Goal: Complete application form

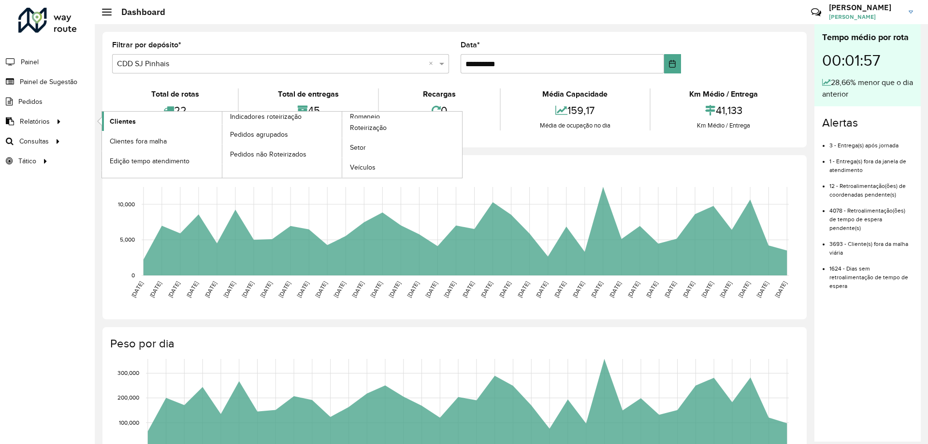
click at [104, 122] on link "Clientes" at bounding box center [162, 121] width 120 height 19
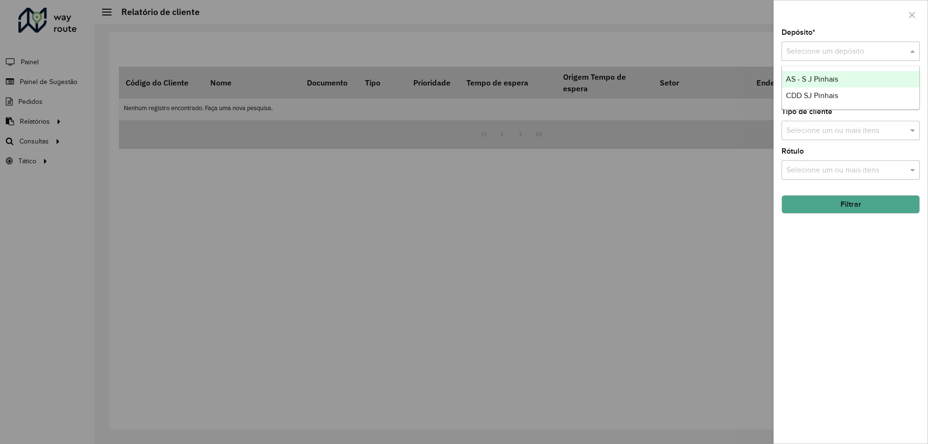
click at [845, 46] on input "text" at bounding box center [840, 52] width 109 height 12
click at [822, 99] on span "CDD SJ Pinhais" at bounding box center [812, 95] width 52 height 8
click at [836, 92] on input "text" at bounding box center [846, 92] width 124 height 12
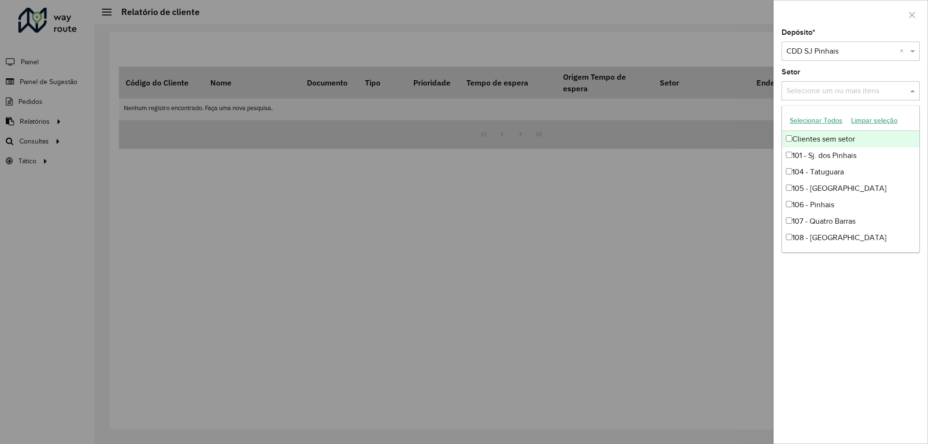
click at [815, 122] on button "Selecionar Todos" at bounding box center [815, 120] width 61 height 15
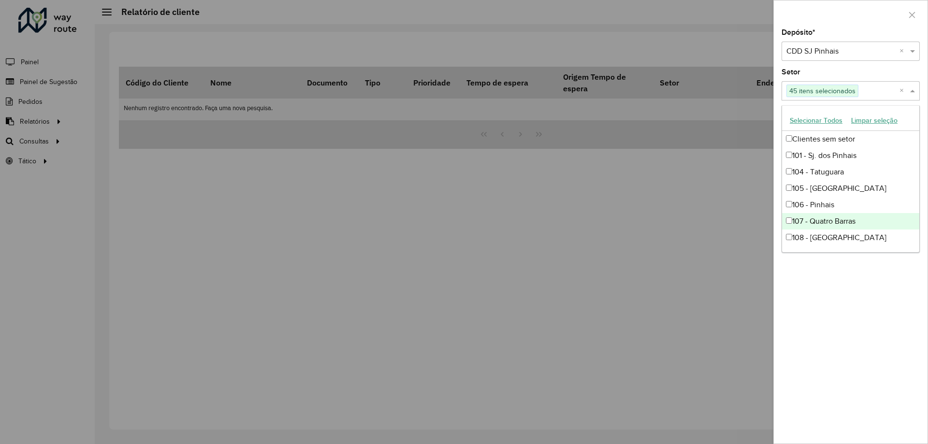
click at [870, 373] on div "Depósito * Selecione um depósito × CDD SJ Pinhais × Setor Selecione um ou mais …" at bounding box center [851, 236] width 154 height 415
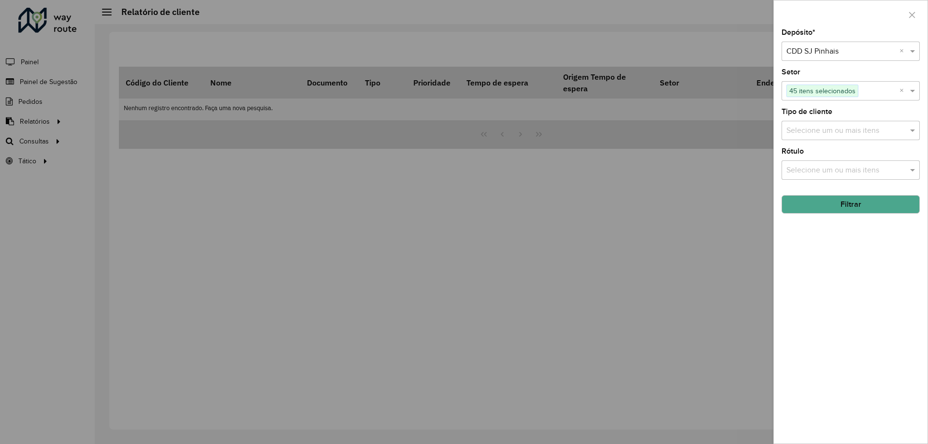
click at [822, 130] on input "text" at bounding box center [846, 131] width 124 height 12
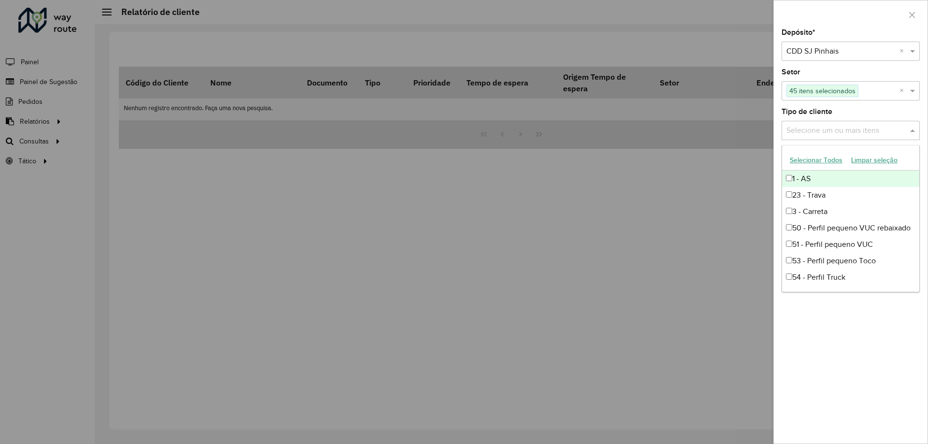
click at [806, 158] on button "Selecionar Todos" at bounding box center [815, 160] width 61 height 15
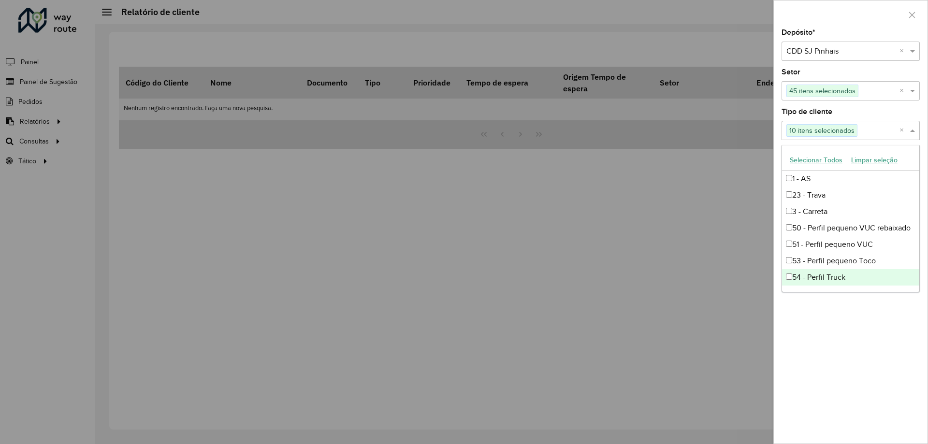
click at [827, 372] on div "Depósito * Selecione um depósito × CDD SJ Pinhais × Setor Selecione um ou mais …" at bounding box center [851, 236] width 154 height 415
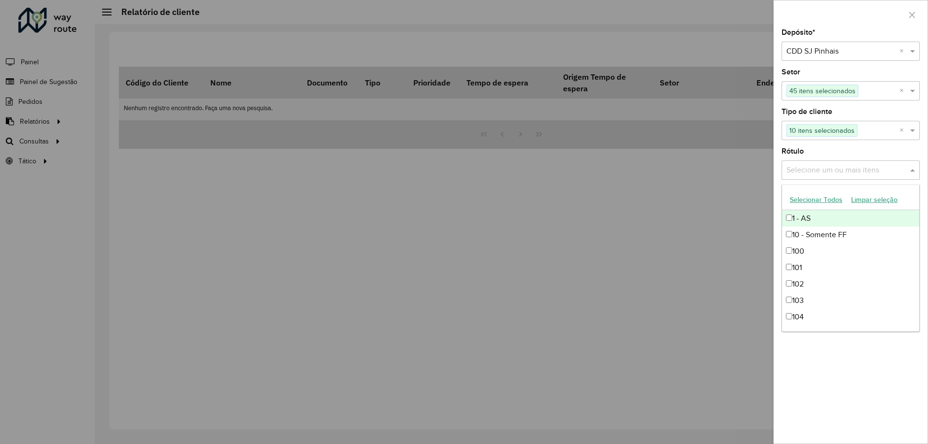
click at [838, 169] on input "text" at bounding box center [846, 171] width 124 height 12
click at [816, 201] on button "Selecionar Todos" at bounding box center [815, 199] width 61 height 15
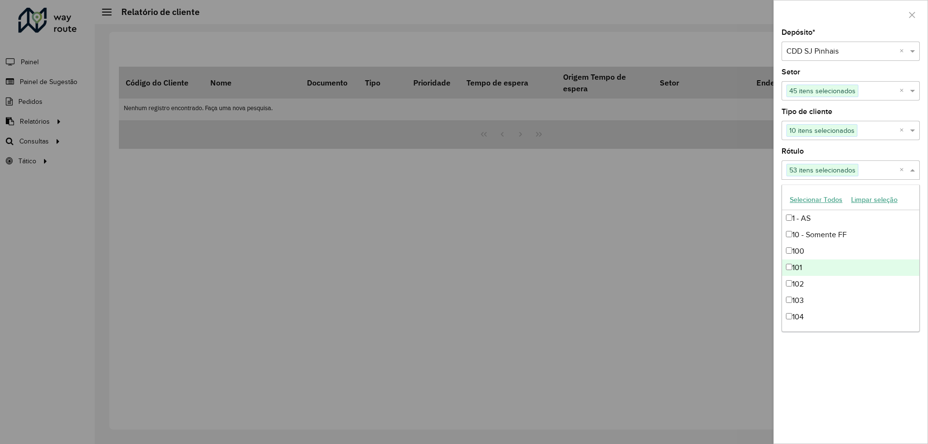
click at [835, 390] on div "Depósito * Selecione um depósito × CDD SJ Pinhais × Setor Selecione um ou mais …" at bounding box center [851, 236] width 154 height 415
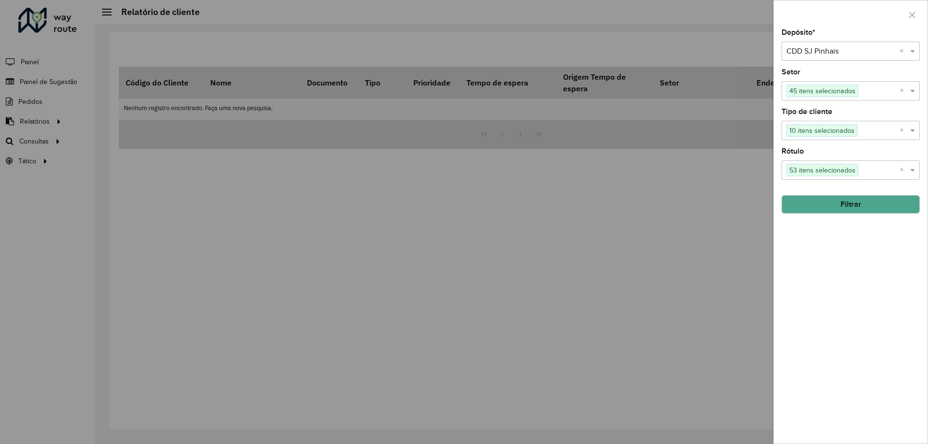
click at [856, 209] on button "Filtrar" at bounding box center [850, 204] width 138 height 18
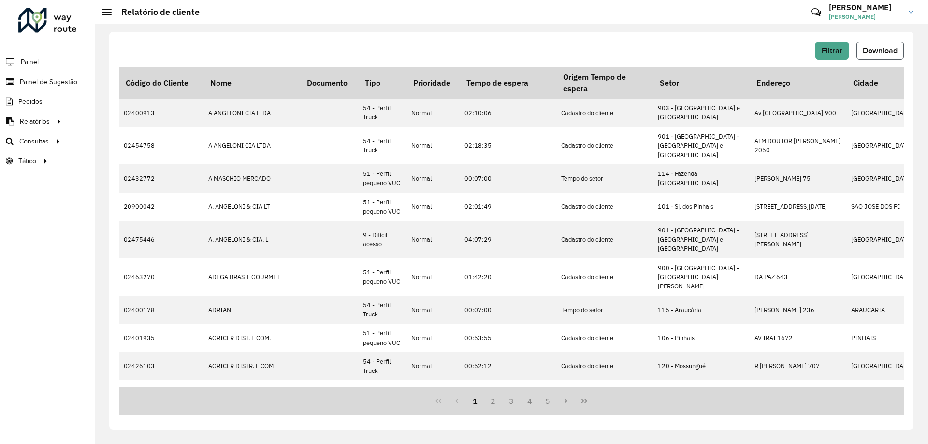
click at [893, 53] on span "Download" at bounding box center [879, 50] width 35 height 8
click at [776, 36] on div "Filtrar Download Código do Cliente Nome Documento Tipo Prioridade Tempo de espe…" at bounding box center [511, 231] width 804 height 398
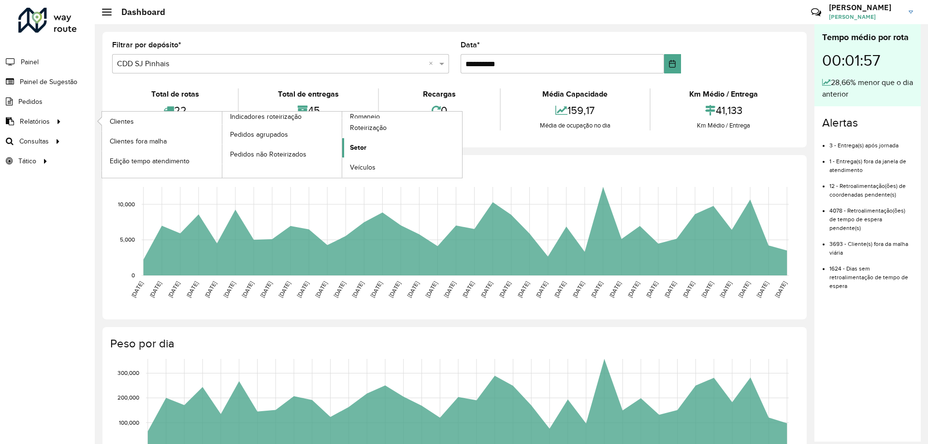
click at [373, 152] on link "Setor" at bounding box center [402, 147] width 120 height 19
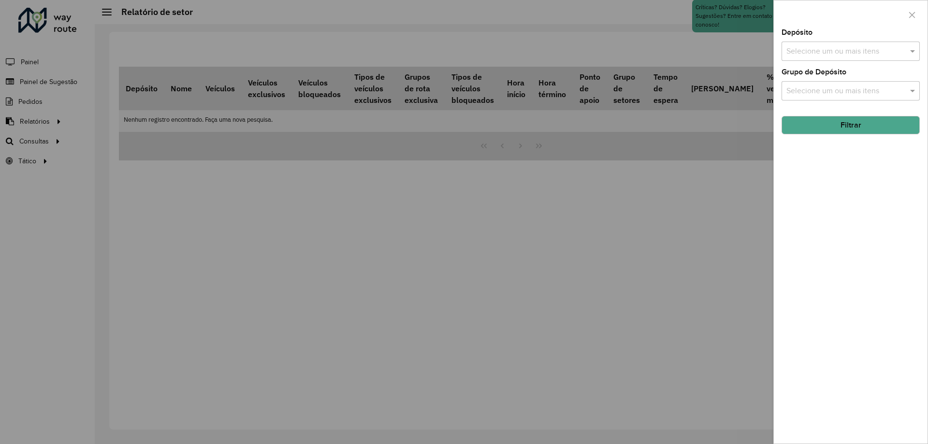
click at [887, 48] on input "text" at bounding box center [846, 52] width 124 height 12
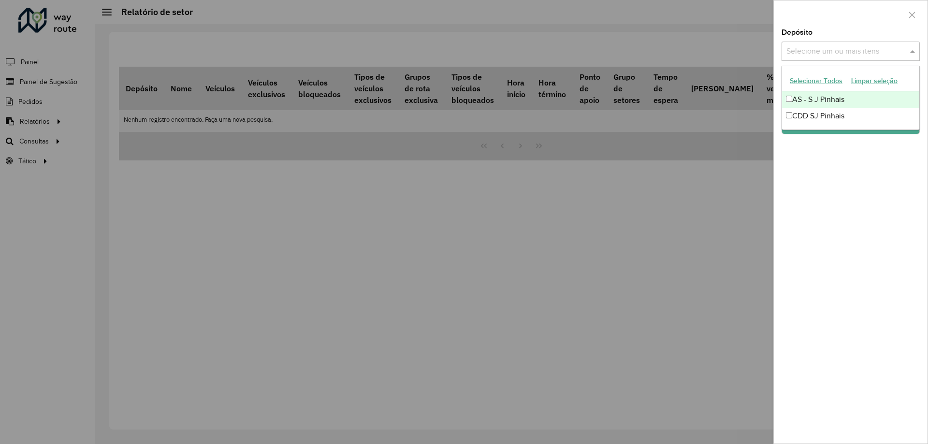
click at [815, 80] on button "Selecionar Todos" at bounding box center [815, 80] width 61 height 15
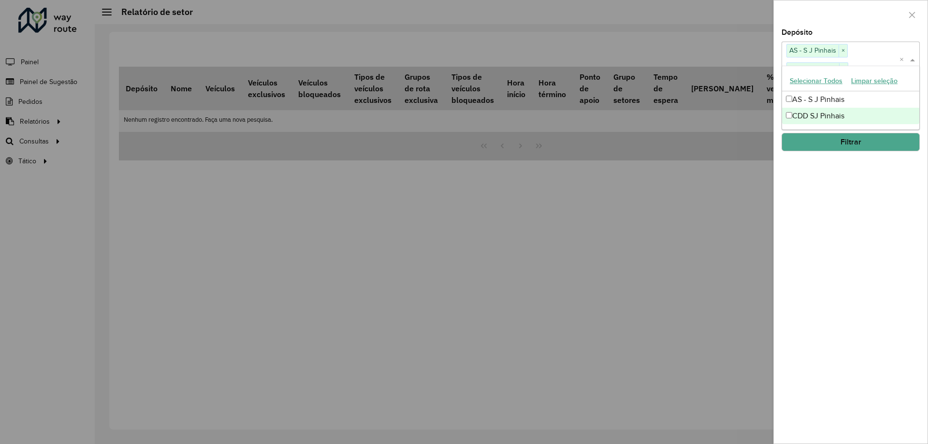
click at [843, 203] on div "Depósito Selecione um ou mais itens AS - S J Pinhais × CDD SJ Pinhais × × Grupo…" at bounding box center [851, 236] width 154 height 415
click at [829, 102] on input "text" at bounding box center [846, 108] width 124 height 12
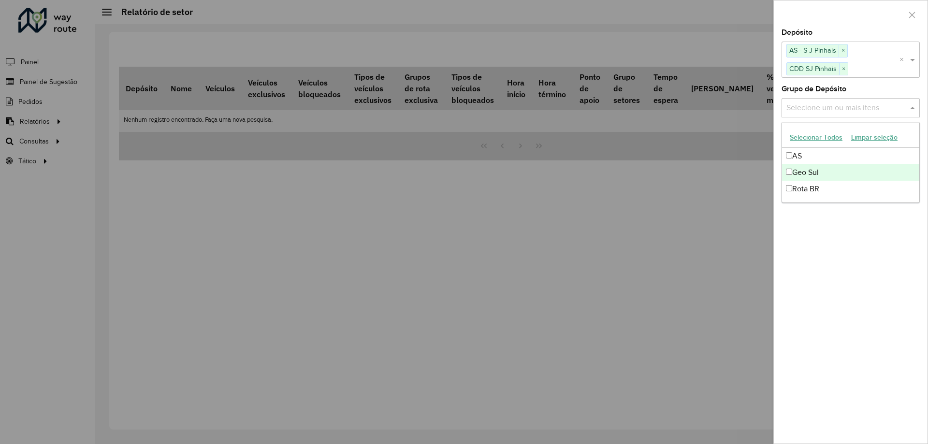
click at [814, 168] on div "Geo Sul" at bounding box center [850, 172] width 137 height 16
click at [845, 287] on div "Depósito Selecione um ou mais itens AS - S J Pinhais × CDD SJ Pinhais × × Grupo…" at bounding box center [851, 236] width 154 height 415
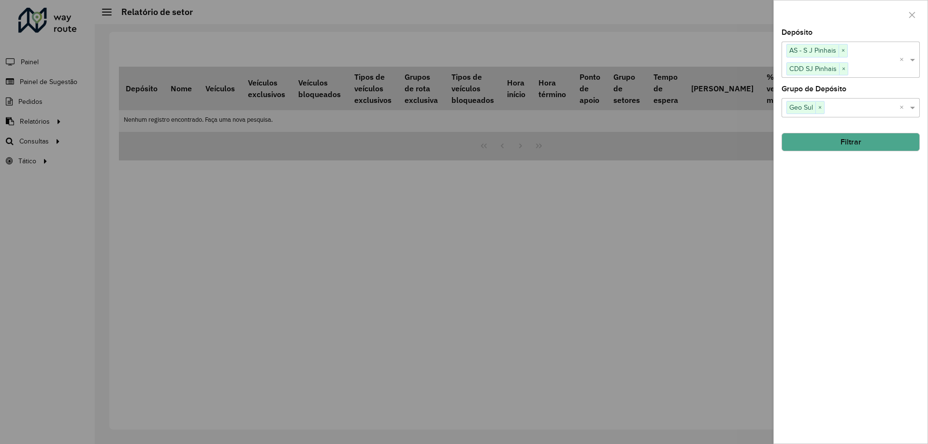
click at [851, 142] on button "Filtrar" at bounding box center [850, 142] width 138 height 18
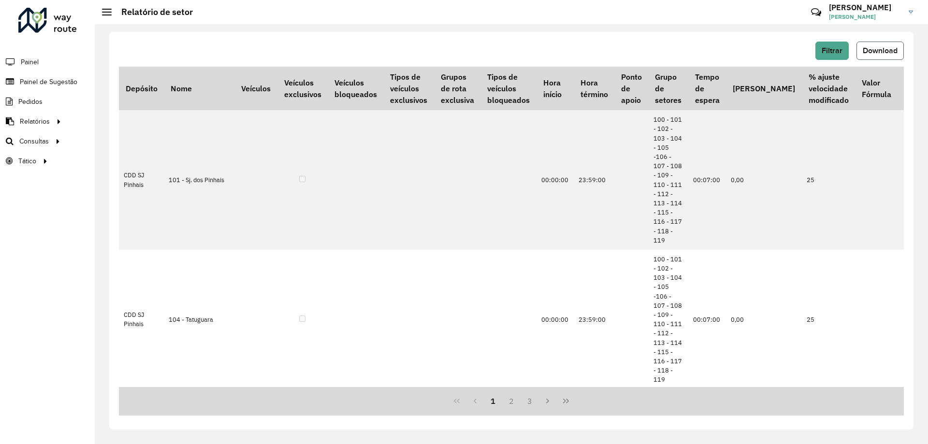
click at [884, 43] on button "Download" at bounding box center [879, 51] width 47 height 18
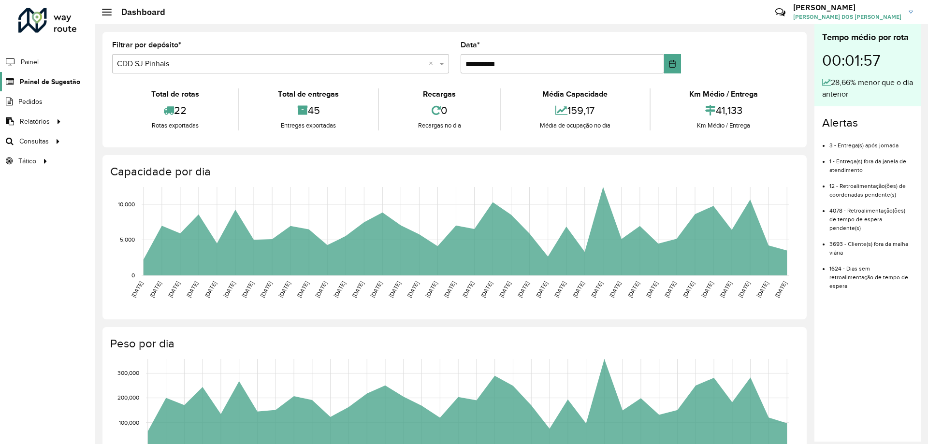
click at [57, 81] on span "Painel de Sugestão" at bounding box center [50, 82] width 60 height 10
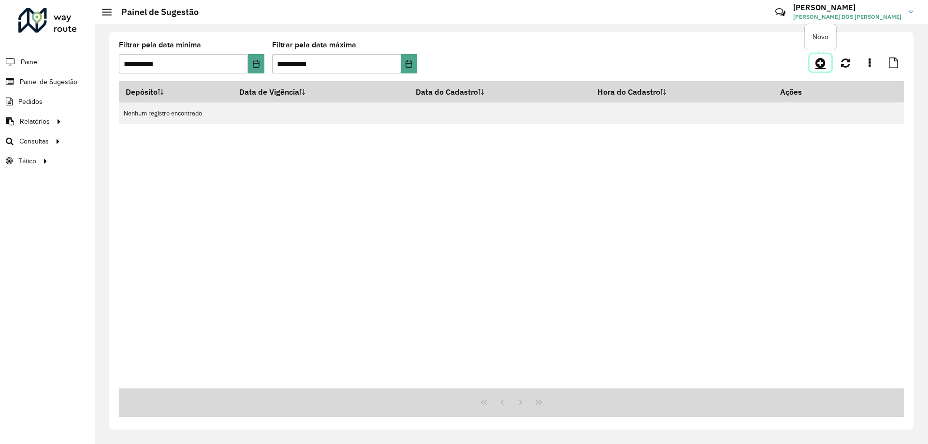
click at [822, 62] on icon at bounding box center [820, 63] width 10 height 12
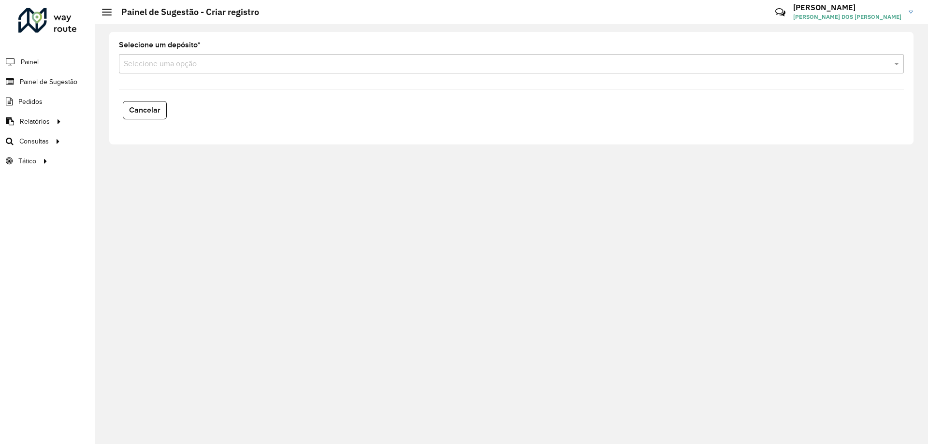
click at [242, 68] on input "text" at bounding box center [502, 64] width 756 height 12
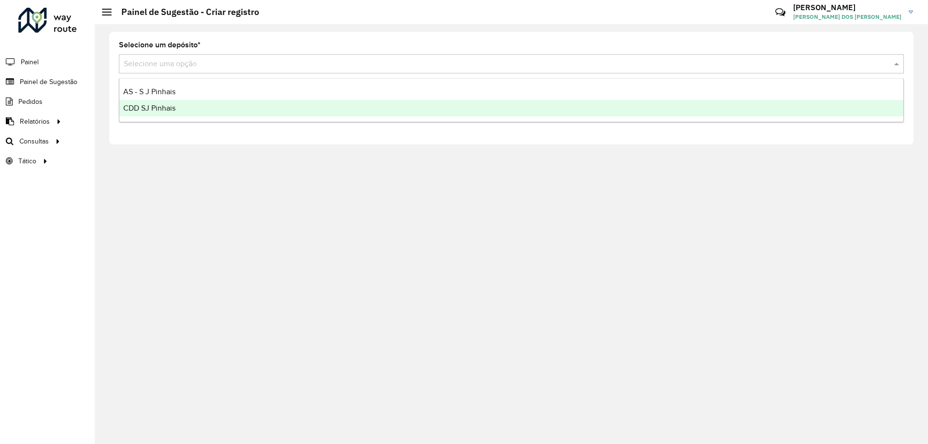
click at [169, 104] on span "CDD SJ Pinhais" at bounding box center [149, 108] width 52 height 8
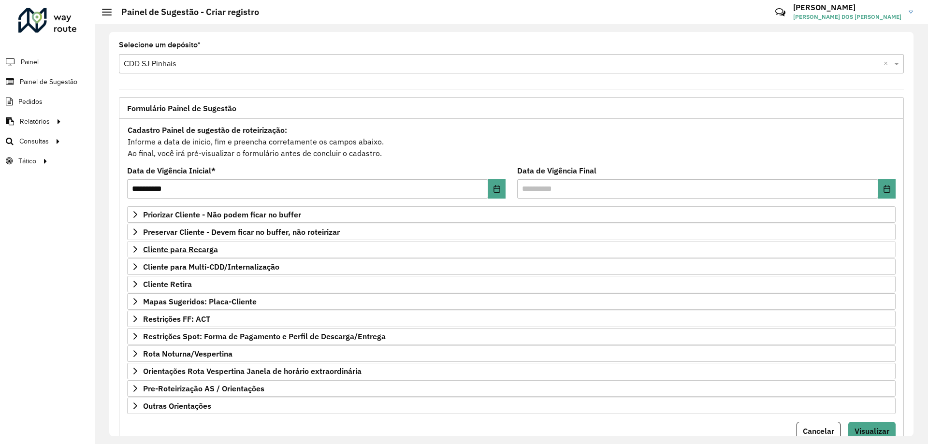
scroll to position [38, 0]
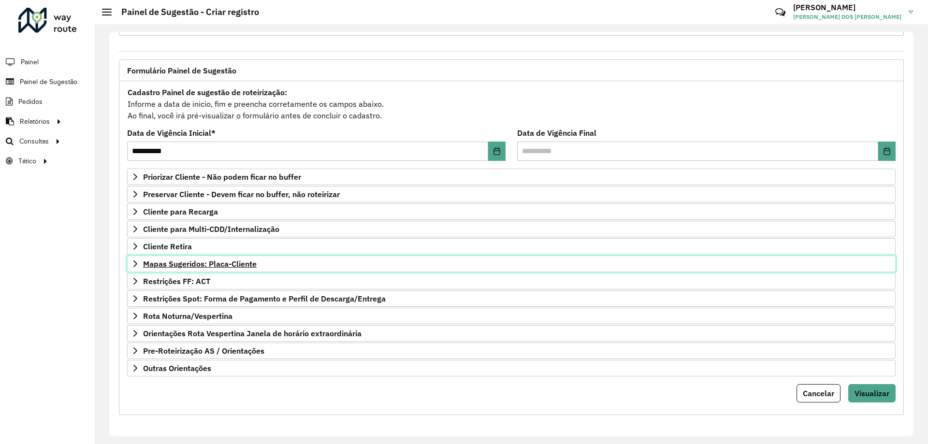
click at [146, 261] on span "Mapas Sugeridos: Placa-Cliente" at bounding box center [200, 264] width 114 height 8
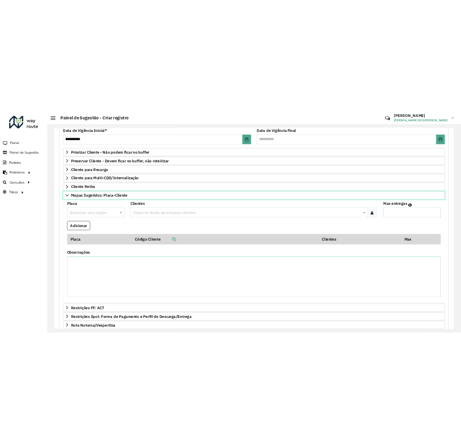
scroll to position [183, 0]
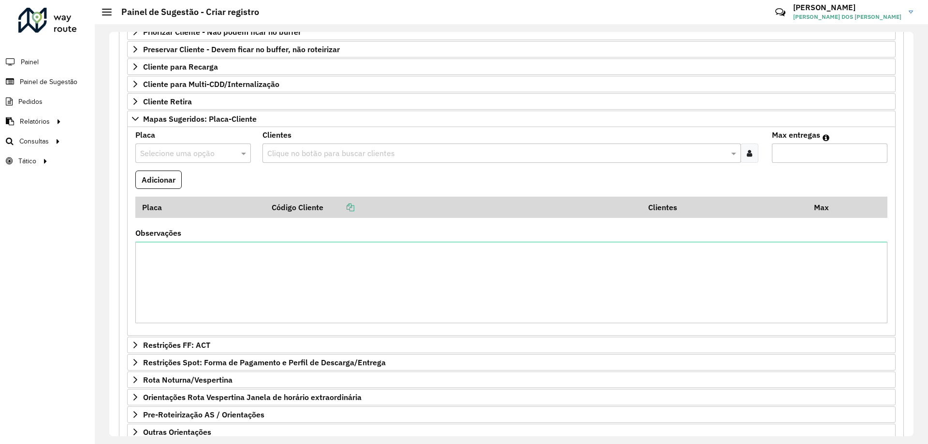
click at [209, 154] on input "text" at bounding box center [183, 154] width 86 height 12
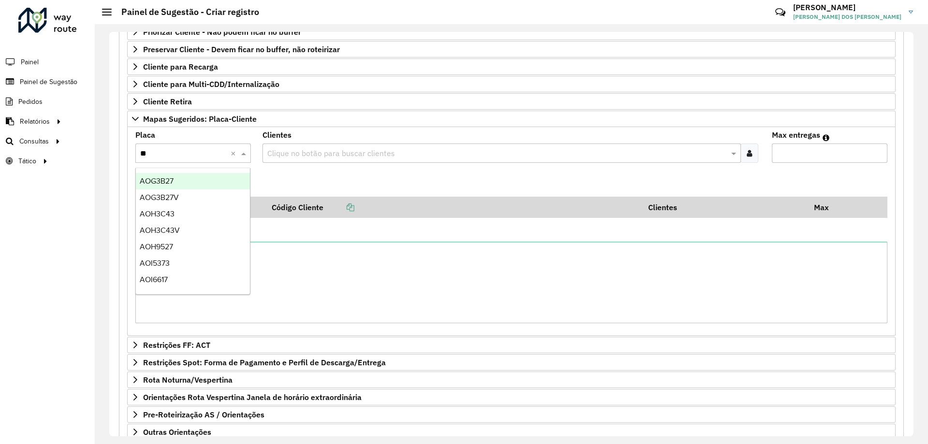
type input "***"
click at [200, 182] on div "AOG3B27" at bounding box center [193, 181] width 114 height 16
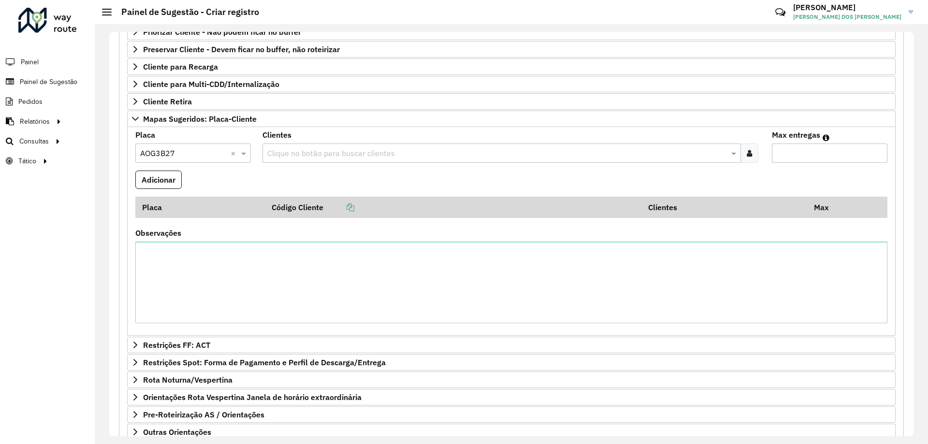
click at [325, 155] on input "text" at bounding box center [496, 154] width 463 height 12
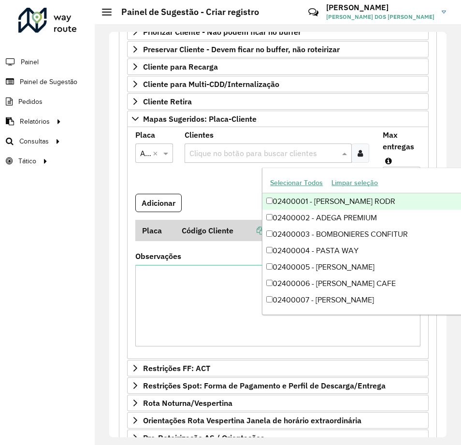
click at [263, 152] on input "text" at bounding box center [263, 154] width 152 height 12
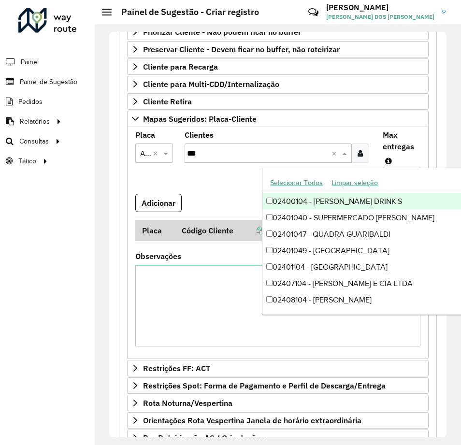
type input "****"
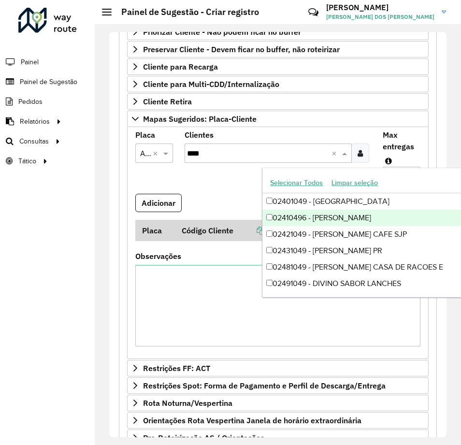
scroll to position [3, 0]
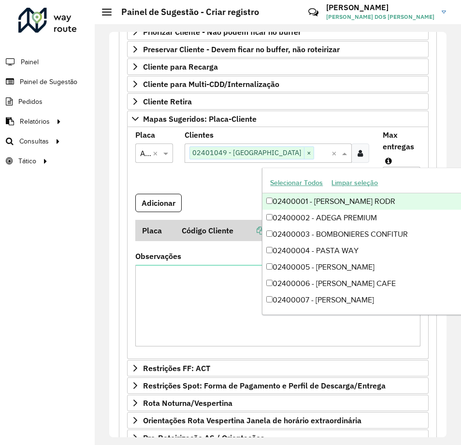
click at [205, 173] on formly-field "Clientes Clique no botão para buscar clientes 02401049 - CONDOR SUPER CENTER × ×" at bounding box center [278, 162] width 198 height 62
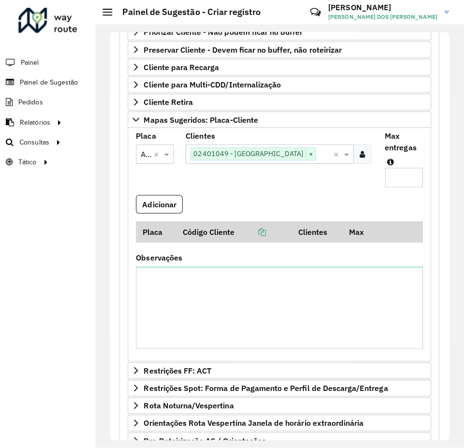
scroll to position [0, 0]
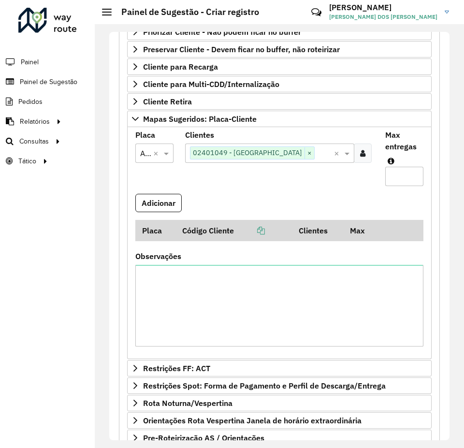
click at [420, 166] on formly-field "Max entregas" at bounding box center [404, 162] width 50 height 62
click at [406, 170] on input "Max entregas" at bounding box center [404, 176] width 38 height 19
type input "*"
click at [330, 183] on formly-field "Clientes Clique no botão para buscar clientes 02401049 - CONDOR SUPER CENTER × ×" at bounding box center [279, 162] width 200 height 62
click at [144, 204] on button "Adicionar" at bounding box center [158, 203] width 46 height 18
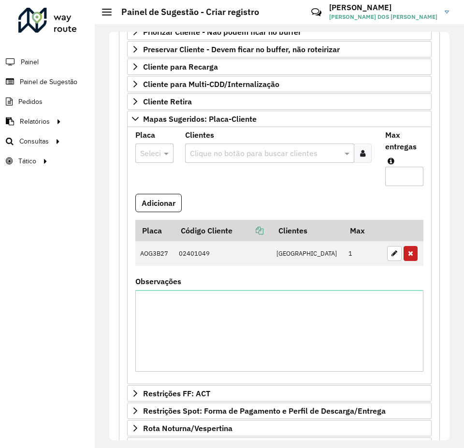
click at [145, 148] on input "text" at bounding box center [144, 154] width 9 height 12
type input "***"
click at [148, 175] on div "HRS7438" at bounding box center [154, 181] width 37 height 16
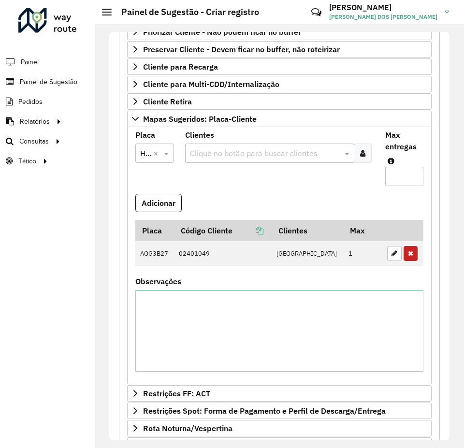
click at [248, 189] on formly-field "Clientes Clique no botão para buscar clientes" at bounding box center [279, 162] width 200 height 62
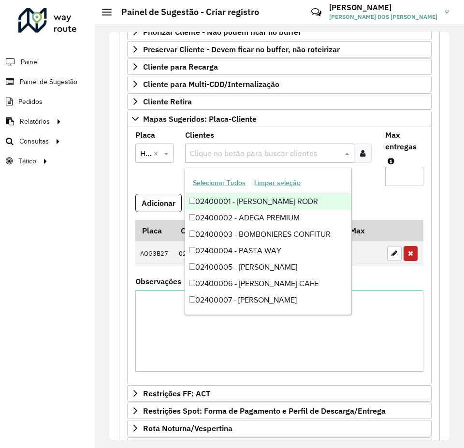
click at [236, 154] on input "text" at bounding box center [264, 154] width 154 height 12
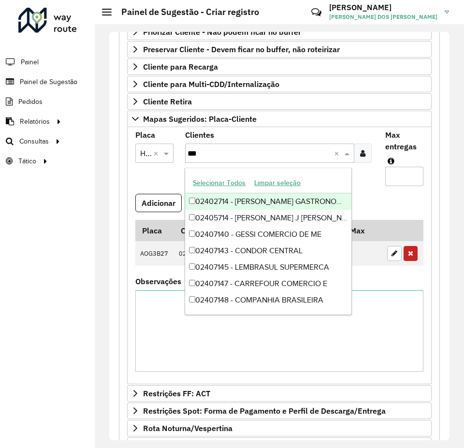
type input "****"
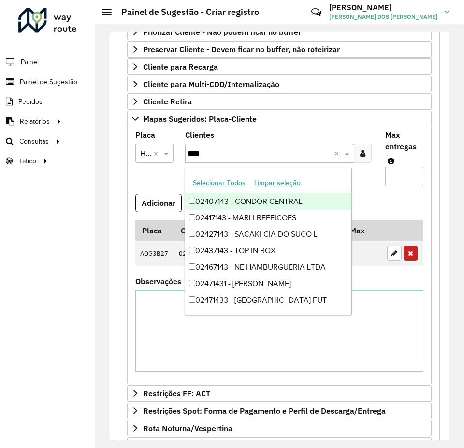
click at [296, 201] on div "02407143 - CONDOR CENTRAL" at bounding box center [268, 201] width 166 height 16
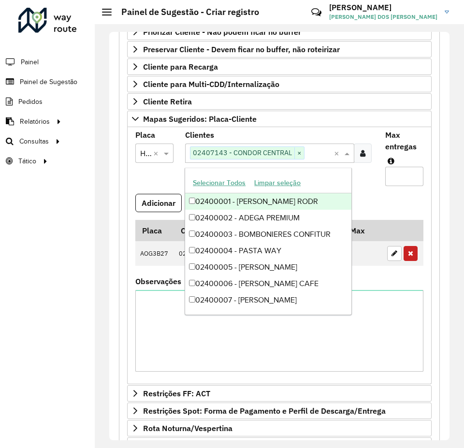
click at [389, 167] on input "Max entregas" at bounding box center [404, 176] width 38 height 19
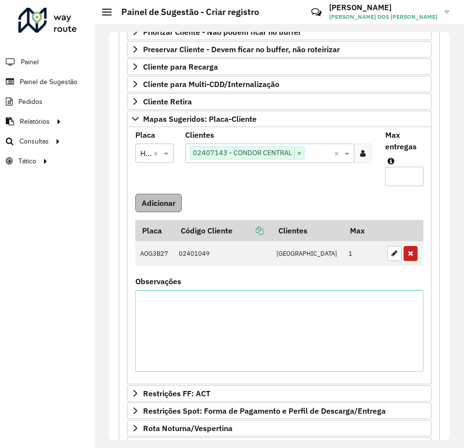
type input "*"
click at [171, 204] on button "Adicionar" at bounding box center [158, 203] width 46 height 18
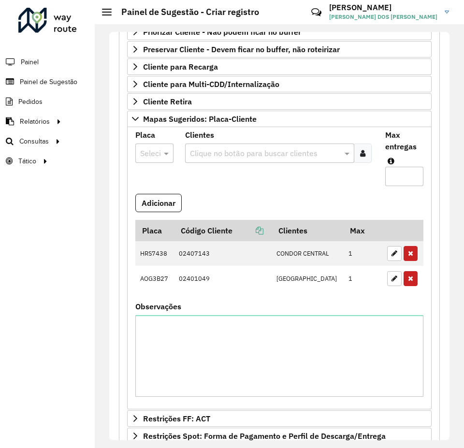
click at [155, 149] on div at bounding box center [154, 153] width 38 height 13
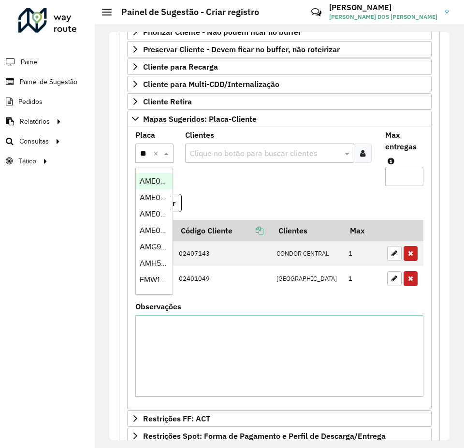
type input "***"
click at [156, 184] on span "MBA0G05" at bounding box center [158, 181] width 36 height 8
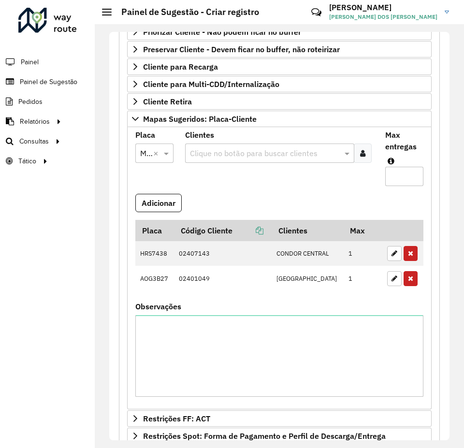
scroll to position [0, 0]
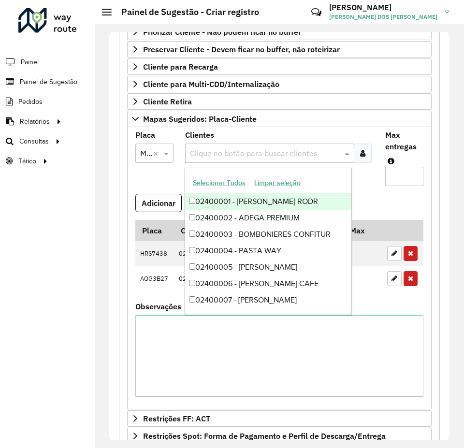
click at [220, 153] on input "text" at bounding box center [264, 154] width 154 height 12
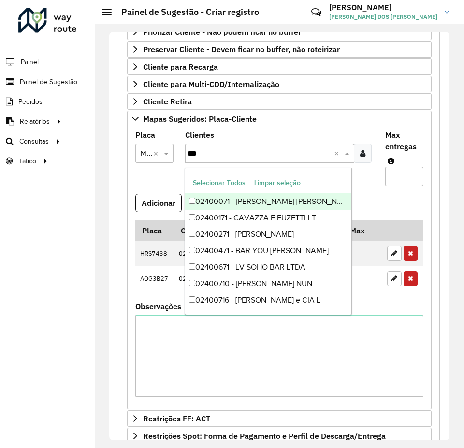
type input "****"
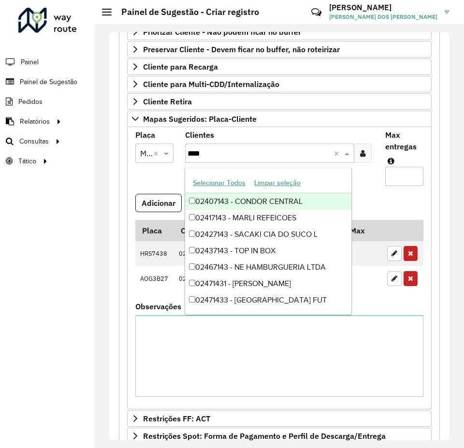
click at [256, 200] on div "02407143 - CONDOR CENTRAL" at bounding box center [268, 201] width 166 height 16
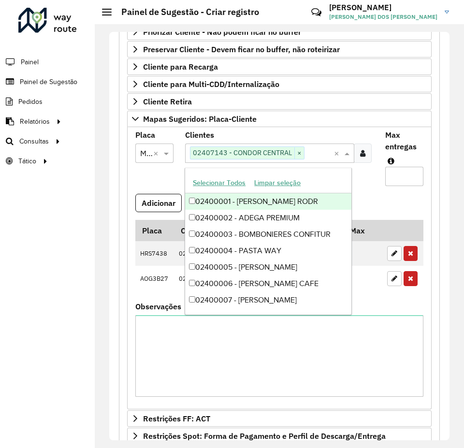
click at [392, 167] on input "Max entregas" at bounding box center [404, 176] width 38 height 19
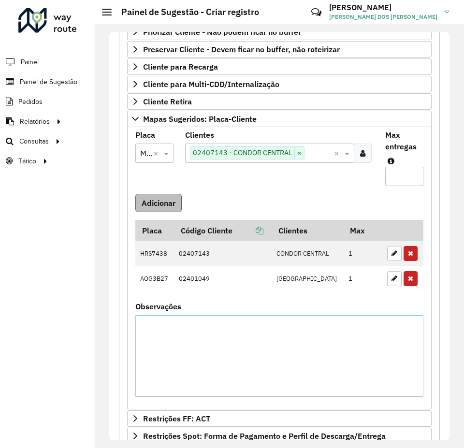
type input "*"
click at [181, 195] on button "Adicionar" at bounding box center [158, 203] width 46 height 18
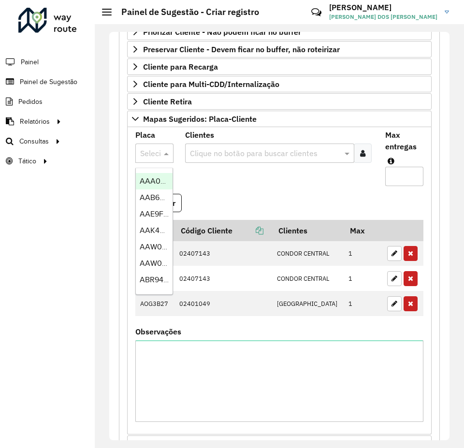
click at [148, 150] on input "text" at bounding box center [144, 154] width 9 height 12
type input "***"
click at [160, 182] on span "FXP9268" at bounding box center [155, 181] width 31 height 8
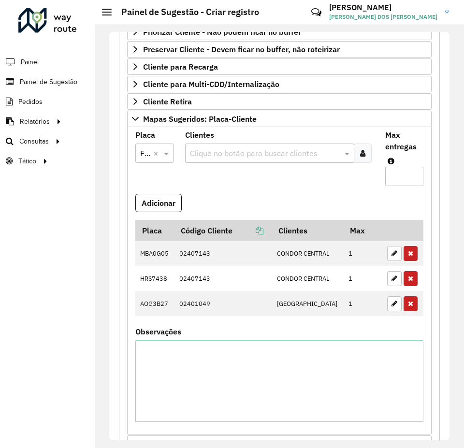
scroll to position [0, 0]
click at [217, 152] on input "text" at bounding box center [264, 154] width 154 height 12
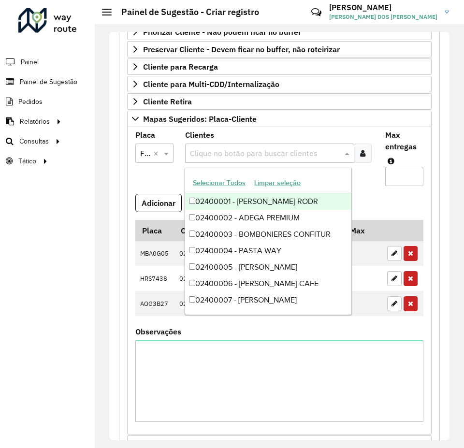
click at [103, 12] on span at bounding box center [107, 12] width 10 height 1
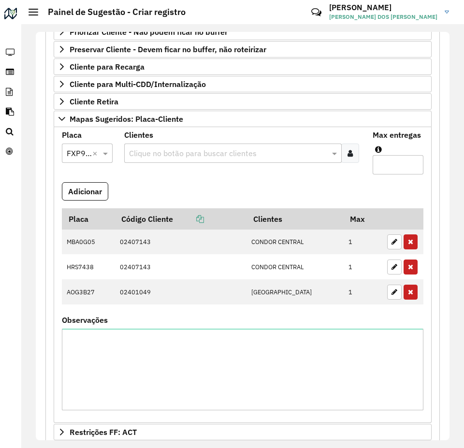
click at [188, 154] on input "text" at bounding box center [228, 154] width 203 height 12
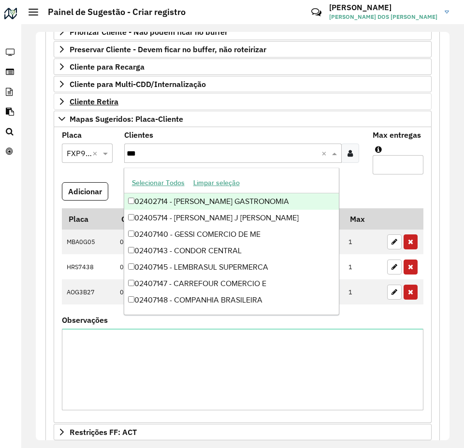
type input "****"
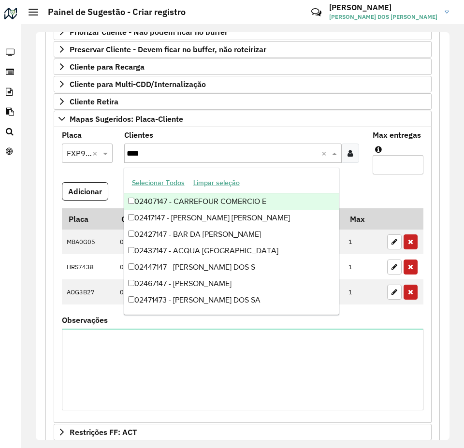
click at [293, 202] on div "02407147 - CARREFOUR COMERCIO E" at bounding box center [231, 201] width 215 height 16
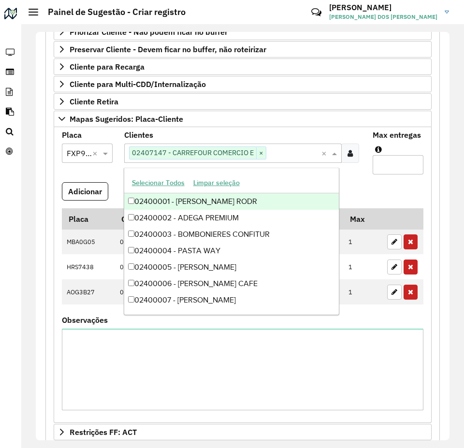
click at [392, 163] on input "Max entregas" at bounding box center [398, 164] width 51 height 19
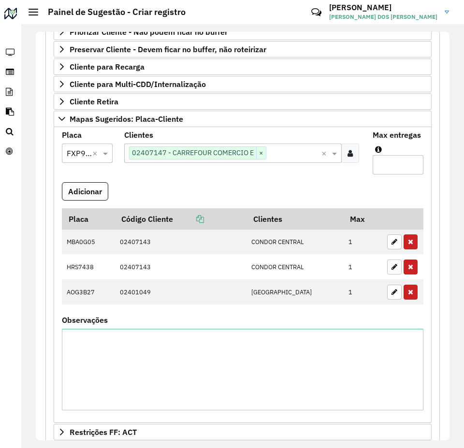
scroll to position [134, 0]
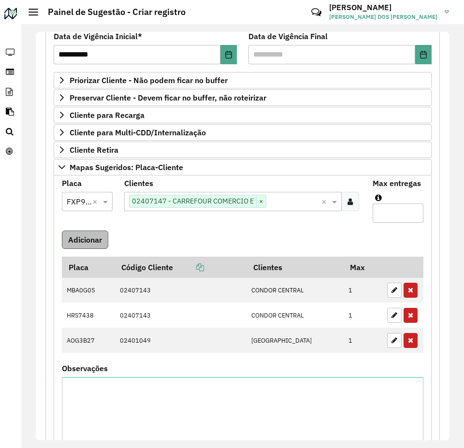
type input "*"
click at [91, 237] on button "Adicionar" at bounding box center [85, 239] width 46 height 18
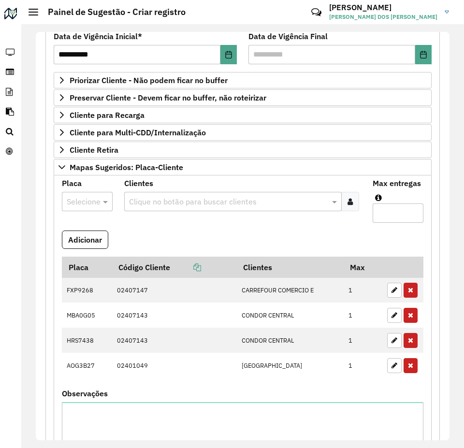
click at [86, 200] on input "text" at bounding box center [77, 202] width 21 height 12
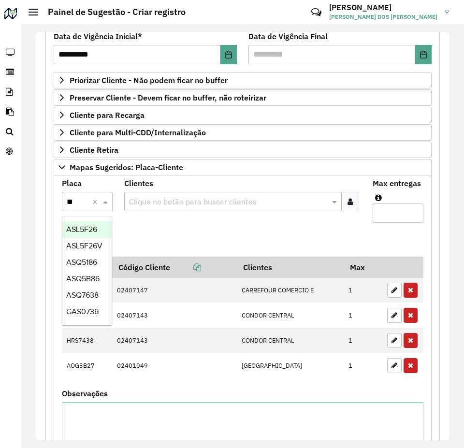
type input "***"
click at [88, 228] on span "ASL5F26" at bounding box center [81, 229] width 31 height 8
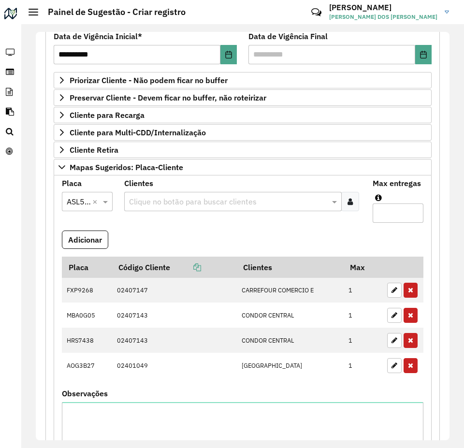
click at [165, 221] on formly-field "Clientes Clique no botão para buscar clientes" at bounding box center [242, 205] width 249 height 51
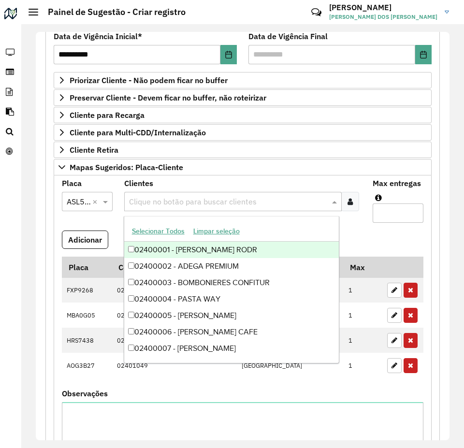
click at [173, 203] on input "text" at bounding box center [228, 202] width 203 height 12
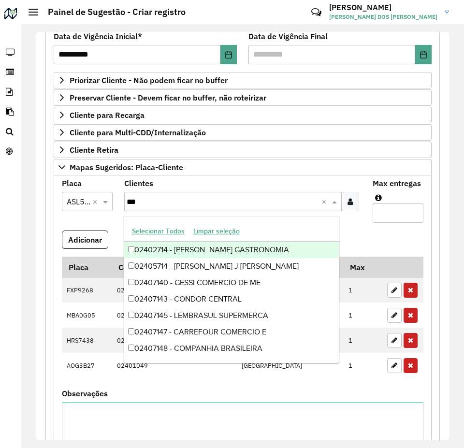
type input "****"
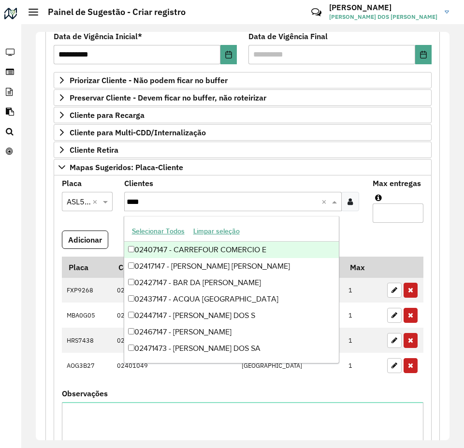
click at [187, 247] on div "02407147 - CARREFOUR COMERCIO E" at bounding box center [231, 250] width 215 height 16
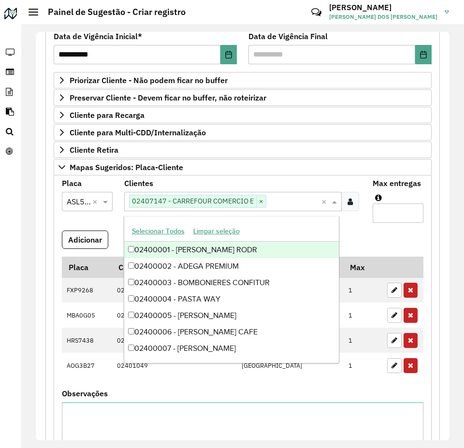
click at [389, 217] on input "Max entregas" at bounding box center [398, 212] width 51 height 19
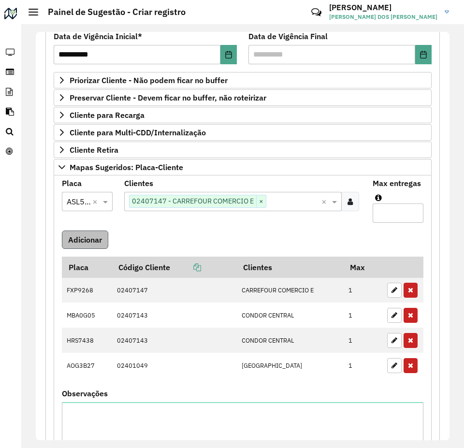
type input "*"
click at [100, 241] on button "Adicionar" at bounding box center [85, 239] width 46 height 18
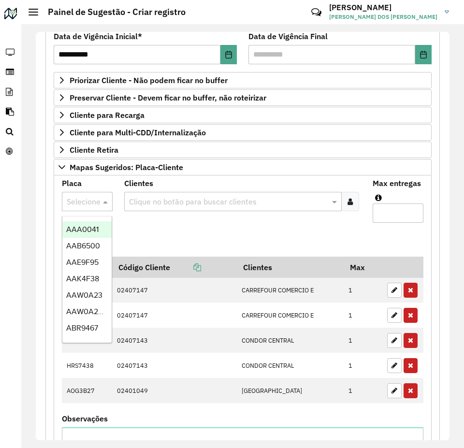
click at [80, 197] on input "text" at bounding box center [77, 202] width 21 height 12
type input "***"
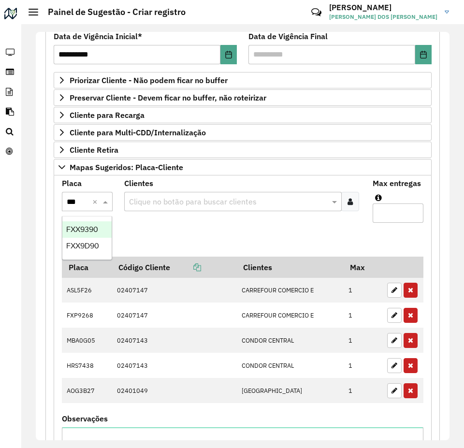
click at [90, 229] on span "FXX9390" at bounding box center [82, 229] width 32 height 8
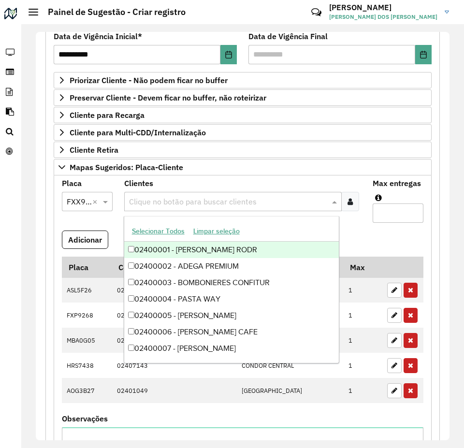
click at [173, 201] on input "text" at bounding box center [228, 202] width 203 height 12
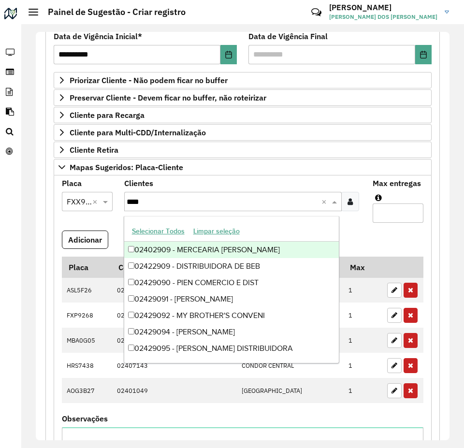
type input "*****"
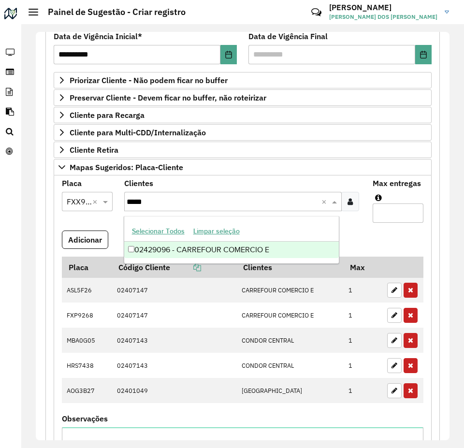
click at [223, 249] on div "02429096 - CARREFOUR COMERCIO E" at bounding box center [231, 250] width 215 height 16
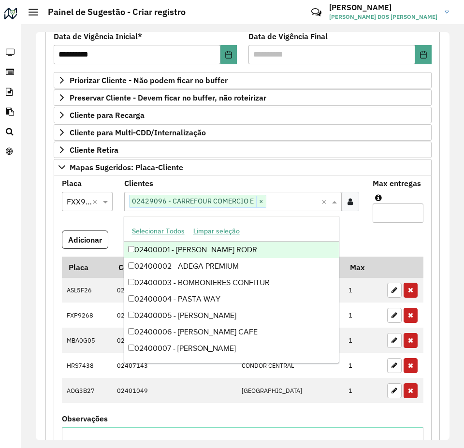
click at [390, 216] on input "Max entregas" at bounding box center [398, 212] width 51 height 19
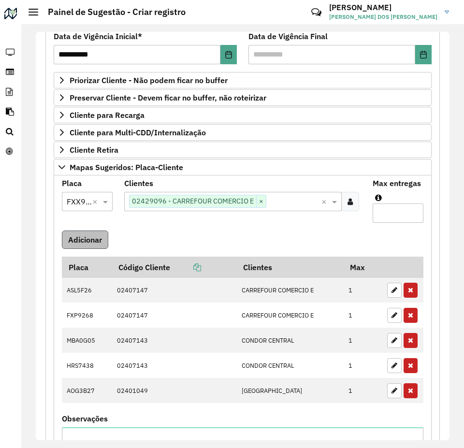
type input "*"
click at [97, 235] on button "Adicionar" at bounding box center [85, 239] width 46 height 18
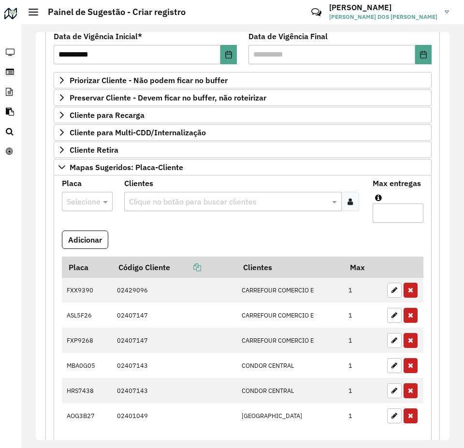
click at [85, 202] on input "text" at bounding box center [77, 202] width 21 height 12
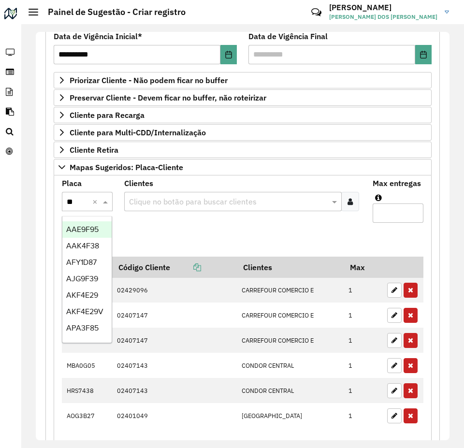
type input "***"
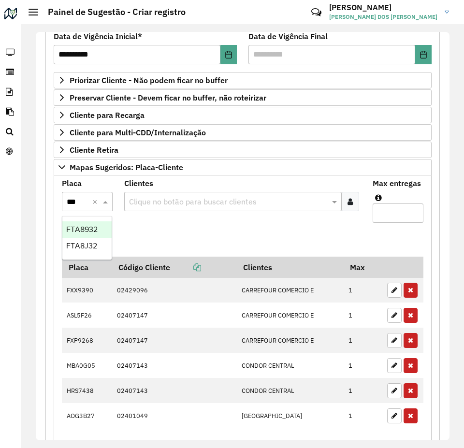
click at [88, 225] on span "FTA8932" at bounding box center [81, 229] width 31 height 8
click at [174, 229] on formly-field "Clientes Clique no botão para buscar clientes" at bounding box center [242, 205] width 249 height 51
click at [171, 203] on input "text" at bounding box center [228, 202] width 203 height 12
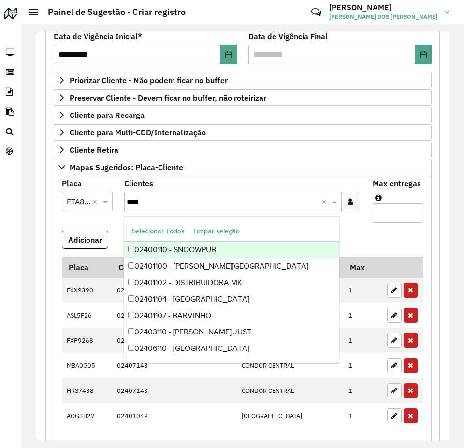
type input "*****"
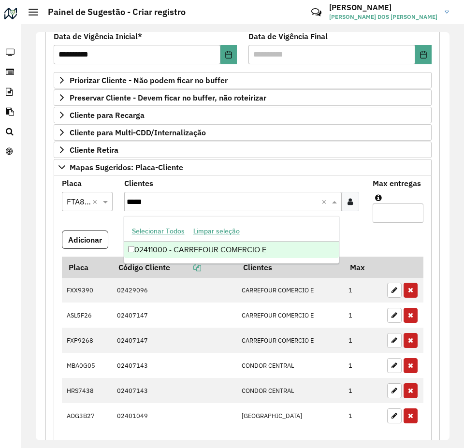
click at [219, 246] on div "02411000 - CARREFOUR COMERCIO E" at bounding box center [231, 250] width 215 height 16
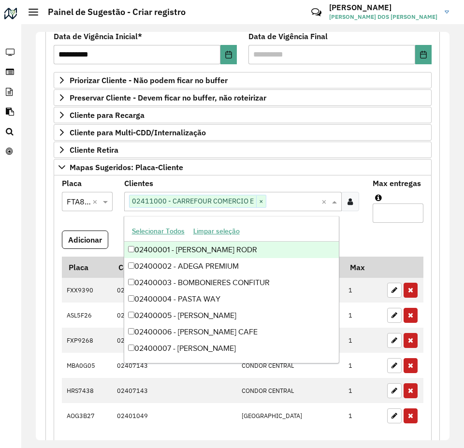
click at [382, 233] on formly-field "Adicionar" at bounding box center [242, 243] width 373 height 26
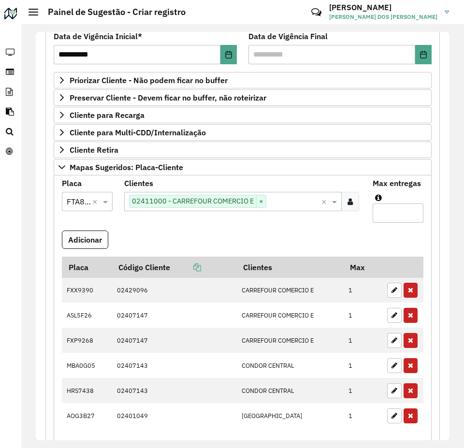
click at [386, 213] on input "Max entregas" at bounding box center [398, 212] width 51 height 19
type input "*"
click at [94, 232] on button "Adicionar" at bounding box center [85, 239] width 46 height 18
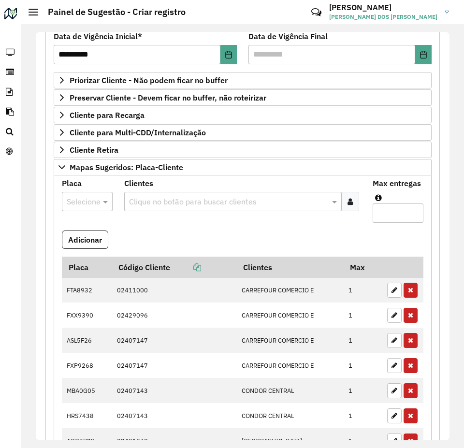
click at [84, 201] on input "text" at bounding box center [77, 202] width 21 height 12
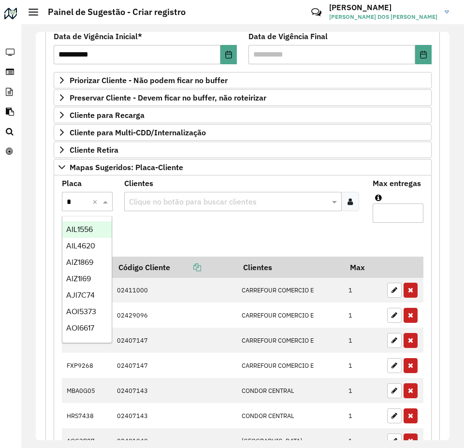
type input "**"
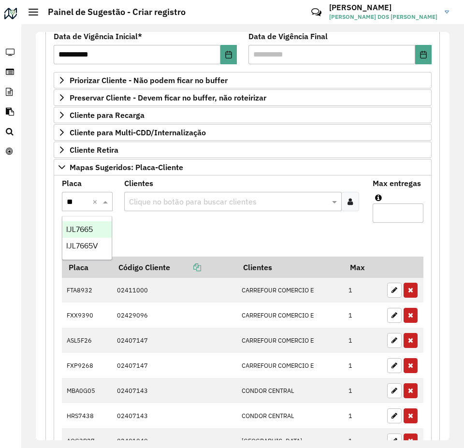
click at [90, 229] on span "IJL7665" at bounding box center [79, 229] width 27 height 8
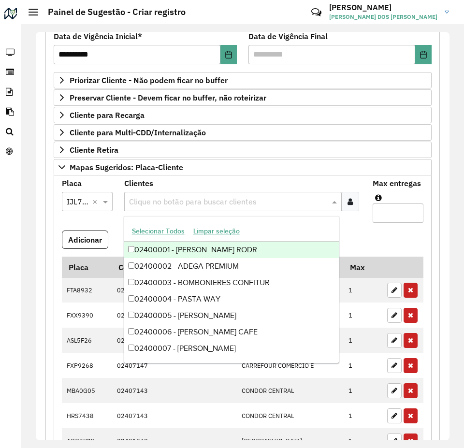
click at [168, 201] on input "text" at bounding box center [228, 202] width 203 height 12
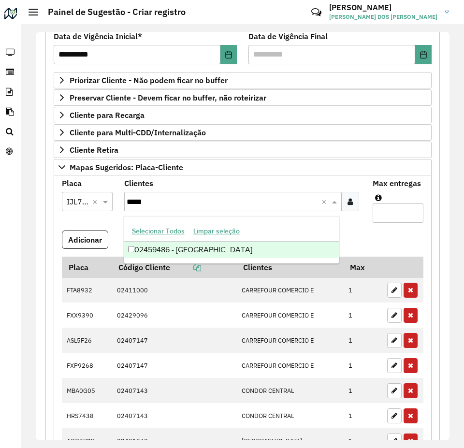
type input "*****"
click at [194, 178] on div "Placa Selecione uma opção × IJL7665 × Clientes Clique no botão para buscar clie…" at bounding box center [243, 373] width 378 height 397
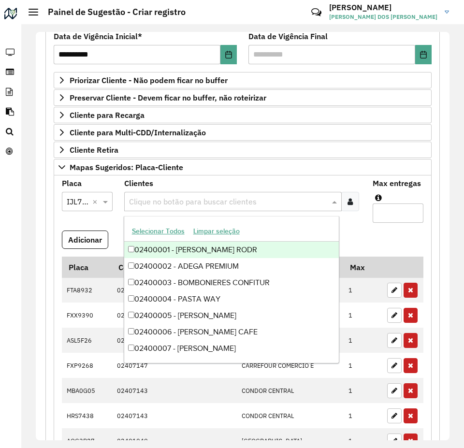
click at [192, 204] on input "text" at bounding box center [228, 202] width 203 height 12
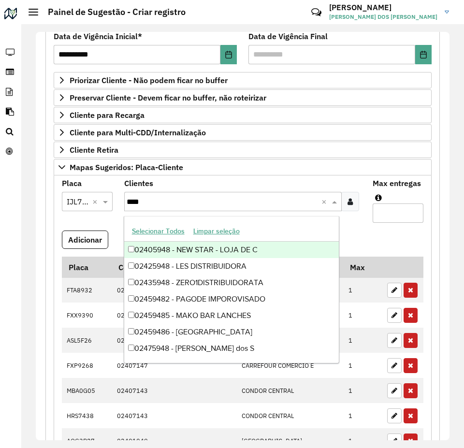
type input "*****"
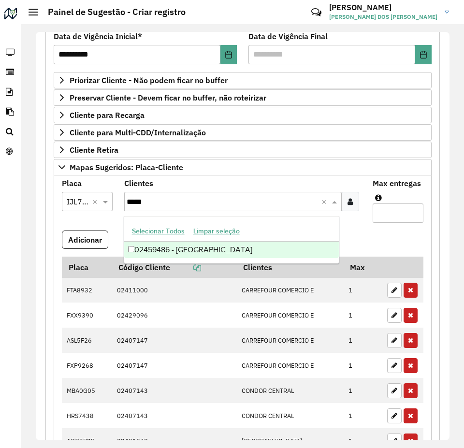
click at [233, 246] on div "02459486 - [GEOGRAPHIC_DATA]" at bounding box center [231, 250] width 215 height 16
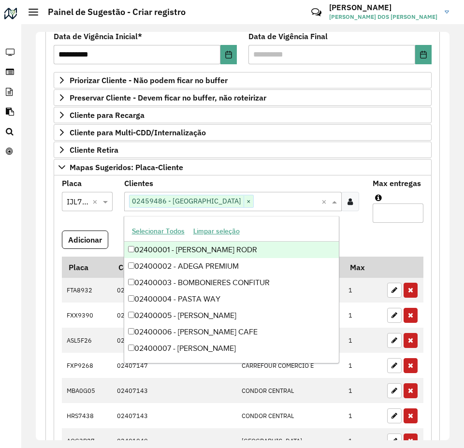
click at [78, 220] on formly-field "Placa Selecione uma opção × IJL7665 ×" at bounding box center [87, 205] width 62 height 51
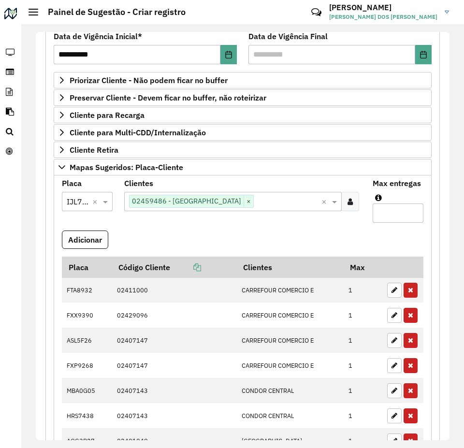
click at [291, 204] on input "text" at bounding box center [288, 202] width 68 height 12
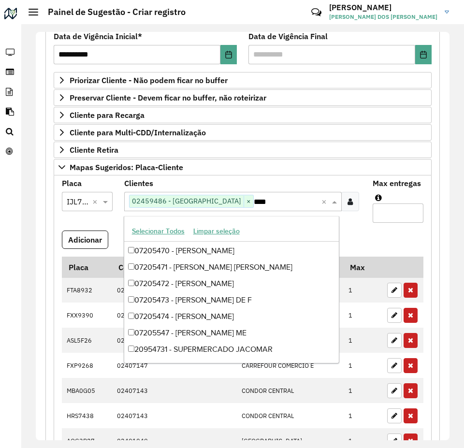
scroll to position [81, 0]
type input "*****"
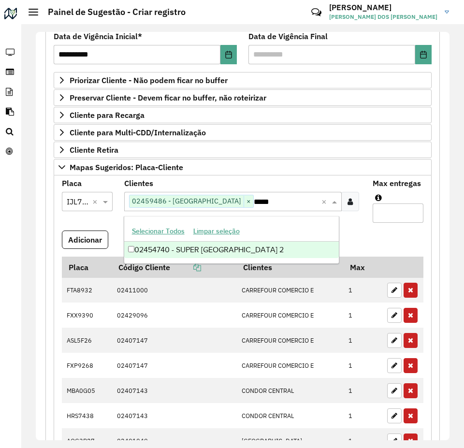
click at [272, 253] on div "02454740 - SUPER [GEOGRAPHIC_DATA] 2" at bounding box center [231, 250] width 215 height 16
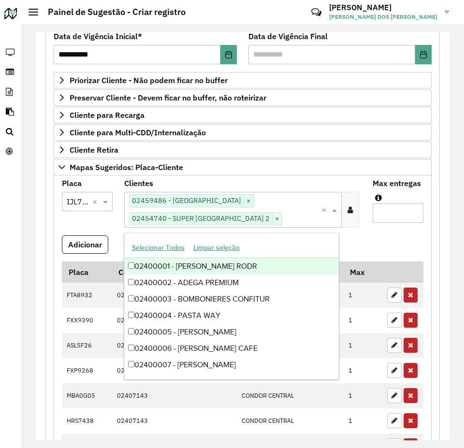
click at [378, 243] on formly-field "Adicionar" at bounding box center [242, 248] width 373 height 26
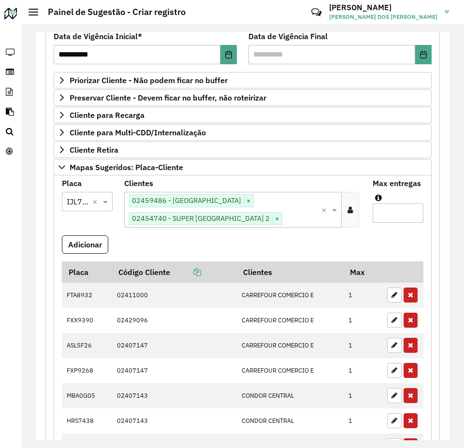
click at [391, 213] on input "Max entregas" at bounding box center [398, 212] width 51 height 19
type input "*"
click at [308, 250] on formly-field "Adicionar" at bounding box center [242, 248] width 373 height 26
click at [90, 243] on button "Adicionar" at bounding box center [85, 244] width 46 height 18
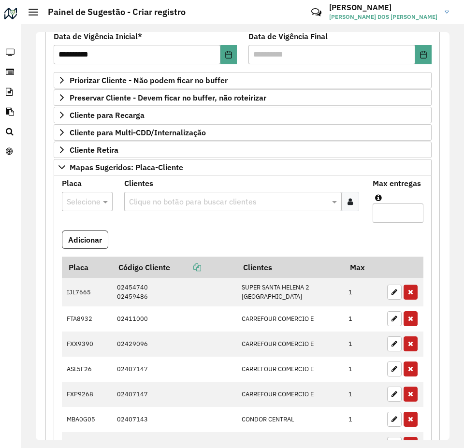
click at [78, 203] on input "text" at bounding box center [77, 202] width 21 height 12
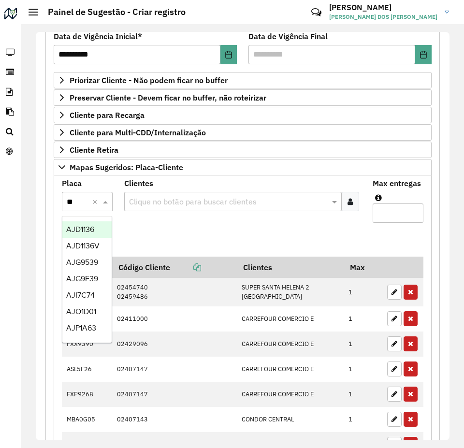
type input "***"
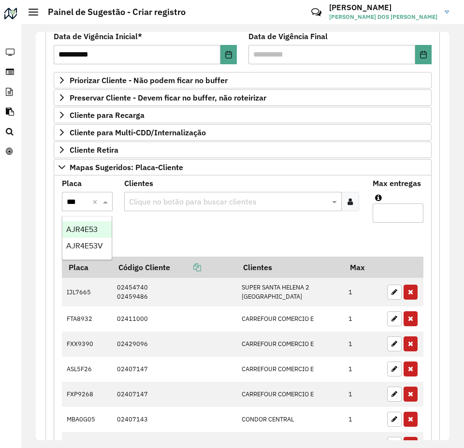
click at [92, 229] on span "AJR4E53" at bounding box center [81, 229] width 31 height 8
click at [169, 230] on formly-field "Adicionar" at bounding box center [242, 243] width 373 height 26
click at [164, 204] on input "text" at bounding box center [228, 202] width 203 height 12
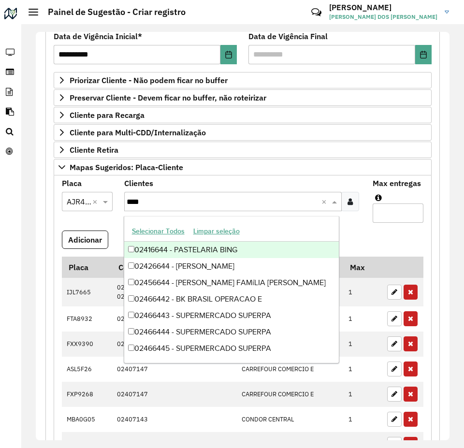
type input "*****"
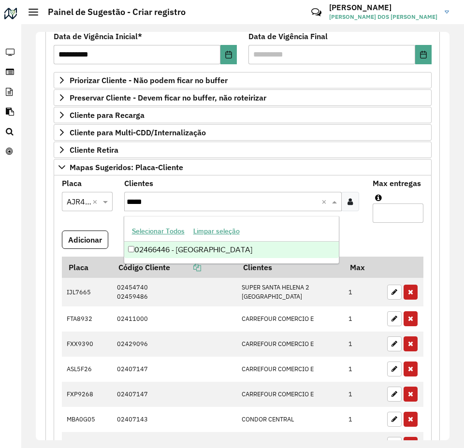
click at [205, 253] on div "02466446 - [GEOGRAPHIC_DATA]" at bounding box center [231, 250] width 215 height 16
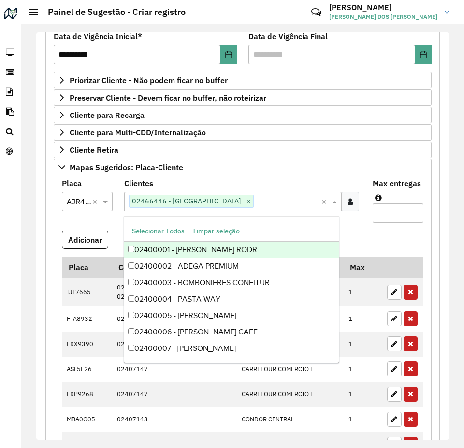
click at [394, 221] on input "Max entregas" at bounding box center [398, 212] width 51 height 19
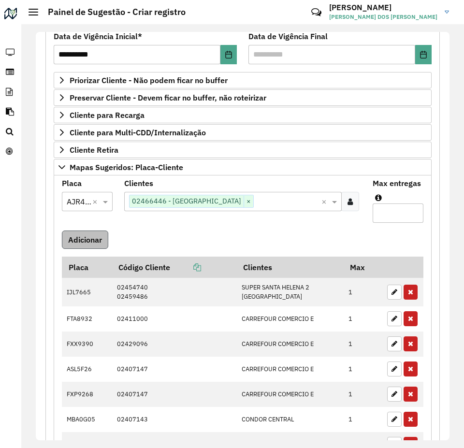
type input "*"
click at [99, 240] on button "Adicionar" at bounding box center [85, 239] width 46 height 18
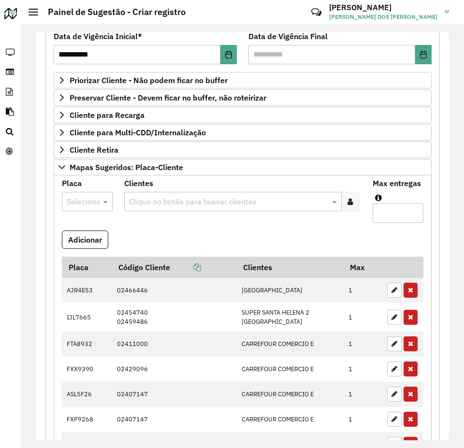
click at [188, 238] on formly-field "Adicionar" at bounding box center [242, 243] width 373 height 26
click at [89, 201] on div at bounding box center [87, 201] width 51 height 13
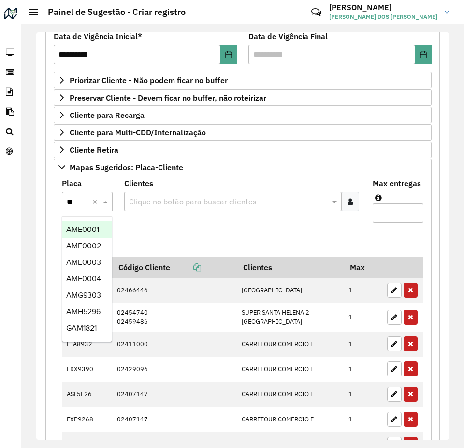
type input "***"
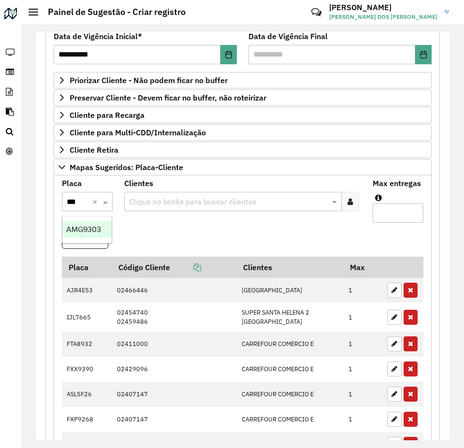
click at [102, 227] on div "AMG9303" at bounding box center [86, 229] width 49 height 16
click at [170, 224] on formly-field "Clientes Clique no botão para buscar clientes" at bounding box center [242, 205] width 249 height 51
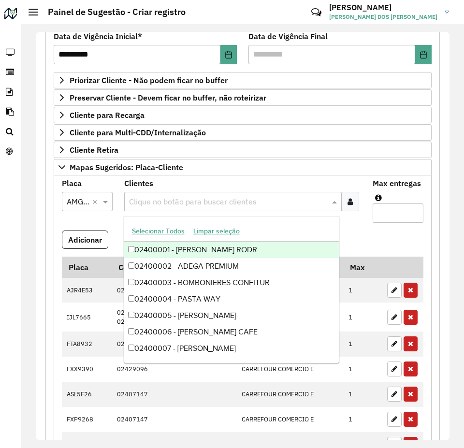
click at [160, 203] on input "text" at bounding box center [228, 202] width 203 height 12
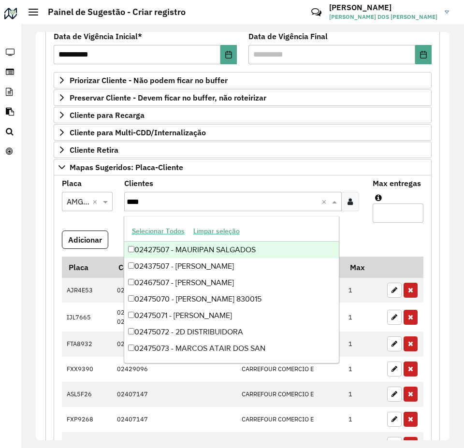
type input "*****"
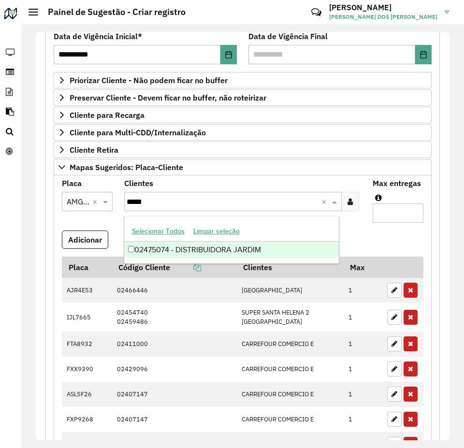
click at [216, 244] on div "02475074 - DISTRIBUIDORA JARDIM" at bounding box center [231, 250] width 215 height 16
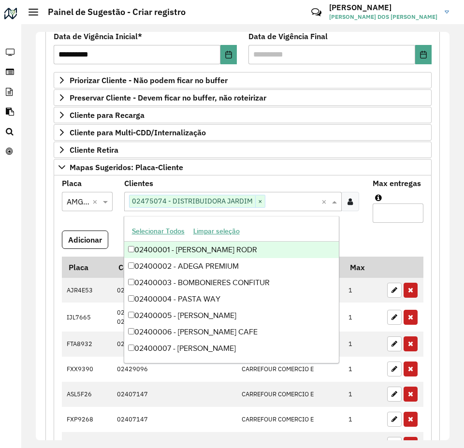
click at [379, 241] on formly-field "Adicionar" at bounding box center [242, 243] width 373 height 26
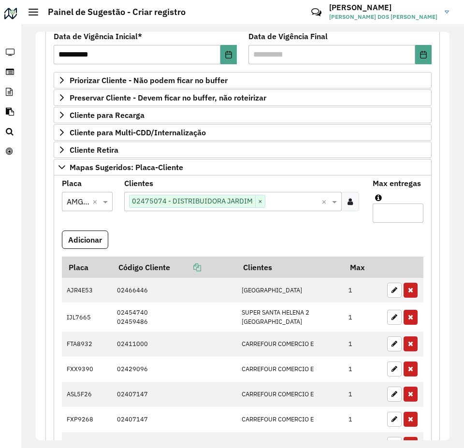
click at [280, 205] on input "text" at bounding box center [293, 202] width 57 height 12
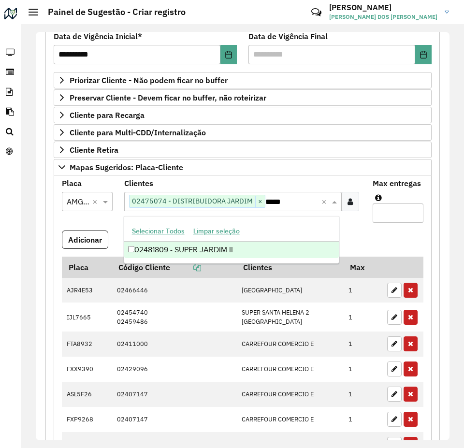
type input "*****"
click at [377, 238] on formly-field "Adicionar" at bounding box center [242, 243] width 373 height 26
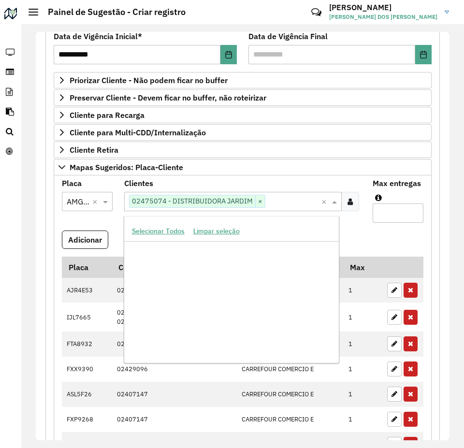
click at [281, 204] on input "text" at bounding box center [293, 202] width 57 height 12
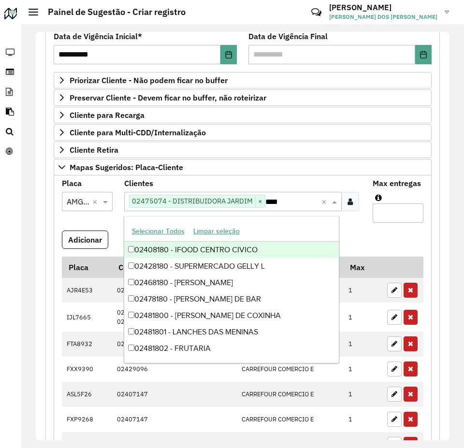
type input "*****"
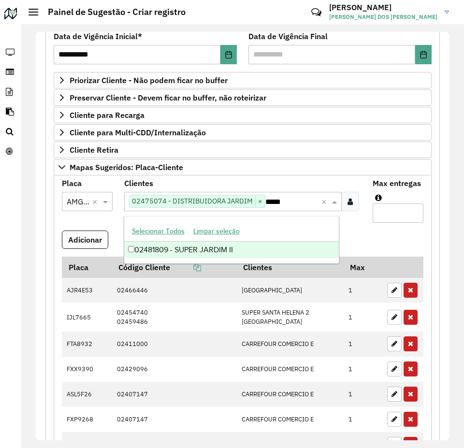
click at [255, 252] on div "02481809 - SUPER JARDIM II" at bounding box center [231, 250] width 215 height 16
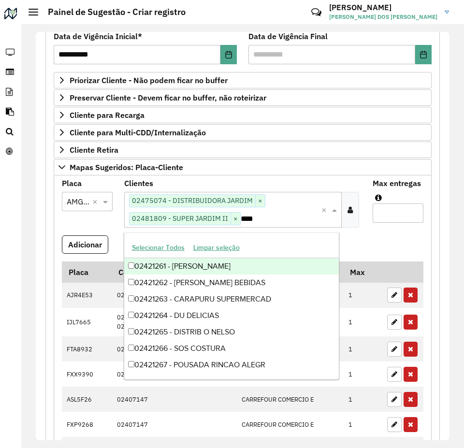
type input "*****"
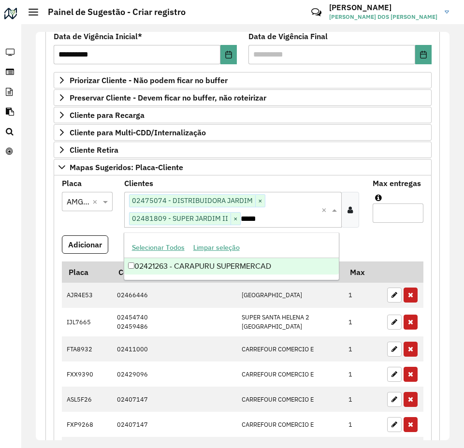
click at [274, 267] on div "02421263 - CARAPURU SUPERMERCAD" at bounding box center [231, 266] width 215 height 16
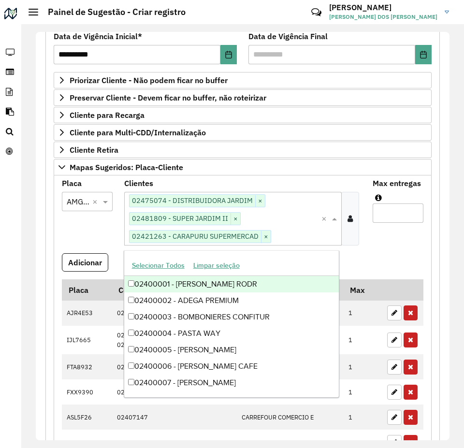
click at [377, 247] on formly-field "Max entregas" at bounding box center [398, 216] width 62 height 73
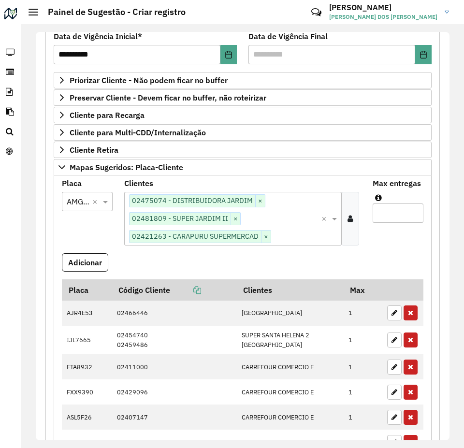
click at [385, 218] on input "Max entregas" at bounding box center [398, 212] width 51 height 19
type input "*"
click at [93, 262] on button "Adicionar" at bounding box center [85, 262] width 46 height 18
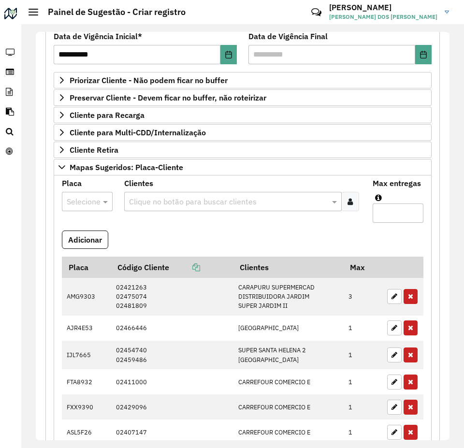
click at [76, 208] on div "Selecione uma opção" at bounding box center [87, 201] width 51 height 19
type input "***"
click at [99, 227] on span "AUO0A87" at bounding box center [83, 229] width 35 height 8
click at [188, 229] on formly-field "Clientes Clique no botão para buscar clientes" at bounding box center [242, 205] width 249 height 51
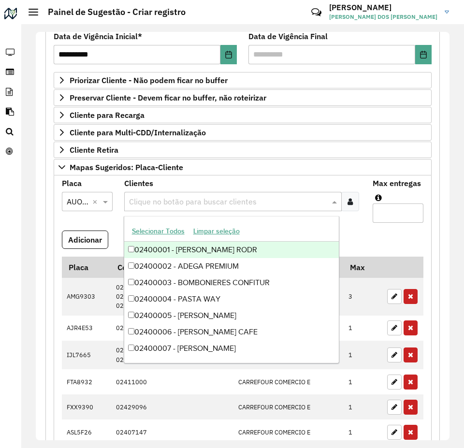
click at [163, 202] on input "text" at bounding box center [228, 202] width 203 height 12
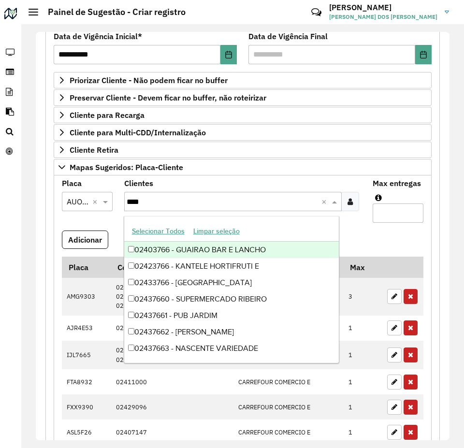
type input "*****"
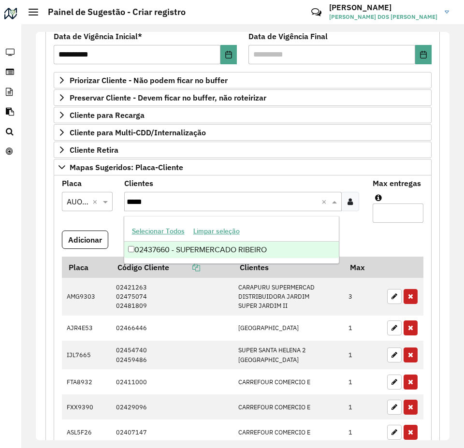
click at [225, 255] on div "02437660 - SUPERMERCADO RIBEIRO" at bounding box center [231, 250] width 215 height 16
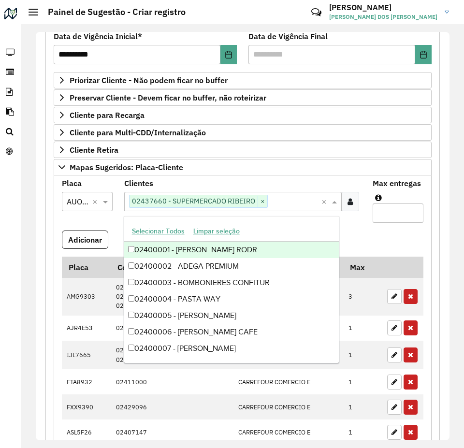
click at [370, 239] on formly-field "Adicionar" at bounding box center [242, 243] width 373 height 26
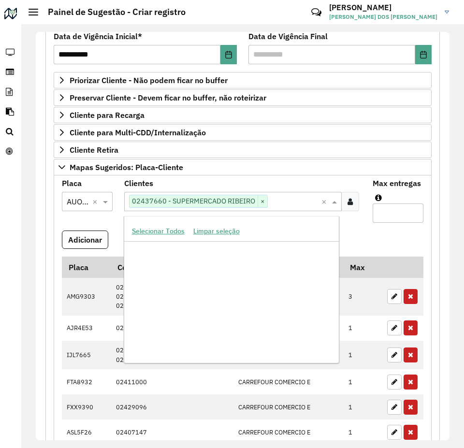
click at [281, 201] on input "text" at bounding box center [295, 202] width 54 height 12
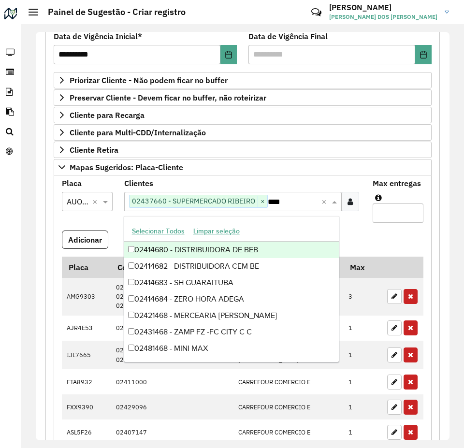
type input "*****"
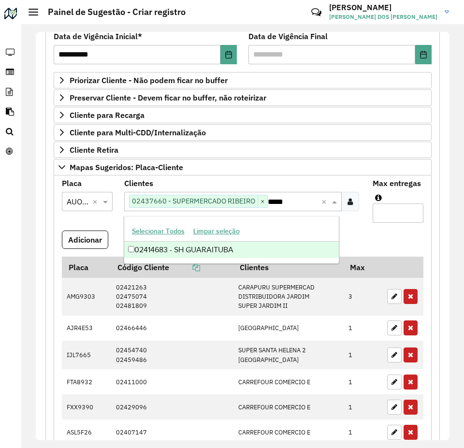
click at [263, 251] on div "02414683 - SH GUARAITUBA" at bounding box center [231, 250] width 215 height 16
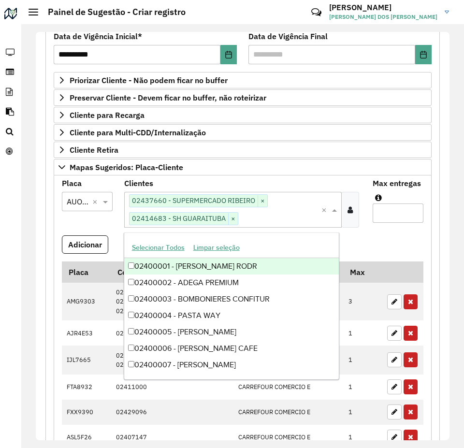
click at [379, 233] on formly-field "Max entregas" at bounding box center [398, 208] width 62 height 56
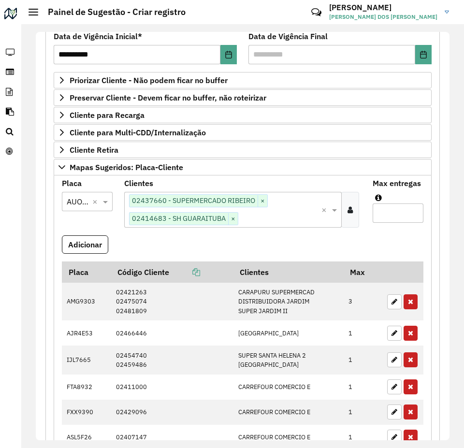
click at [387, 214] on input "Max entregas" at bounding box center [398, 212] width 51 height 19
type input "*"
click at [89, 242] on button "Adicionar" at bounding box center [85, 244] width 46 height 18
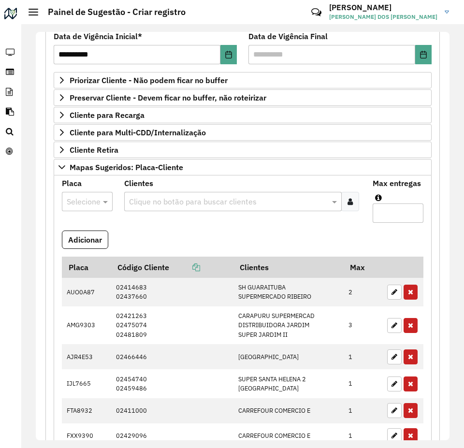
click at [90, 201] on div at bounding box center [87, 201] width 51 height 13
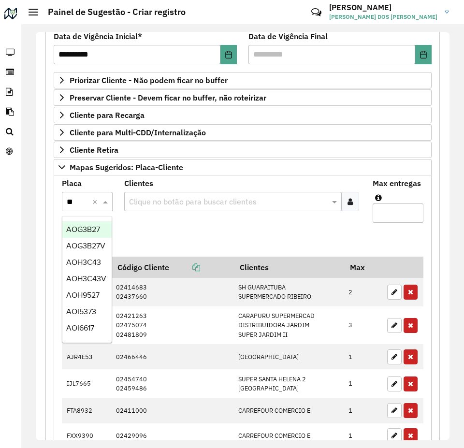
type input "***"
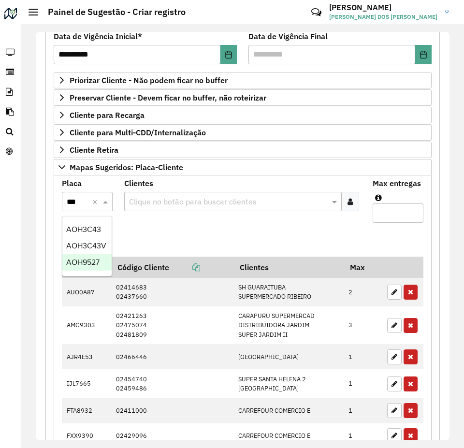
click at [86, 269] on div "AOH9527" at bounding box center [86, 262] width 49 height 16
click at [140, 241] on formly-field "Adicionar" at bounding box center [242, 243] width 373 height 26
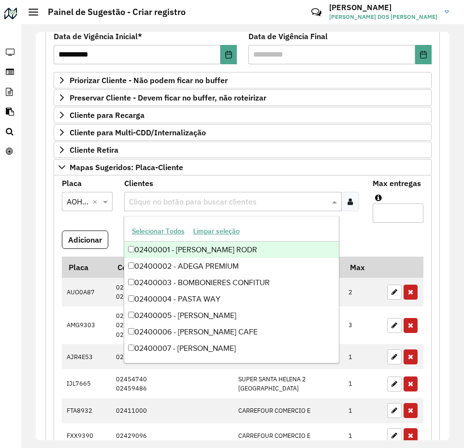
click at [176, 206] on input "text" at bounding box center [228, 202] width 203 height 12
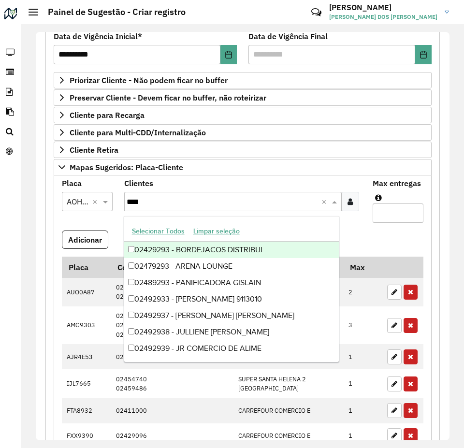
type input "*****"
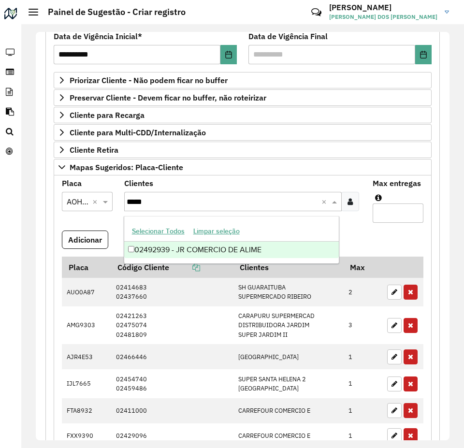
click at [306, 248] on div "02492939 - JR COMERCIO DE ALIME" at bounding box center [231, 250] width 215 height 16
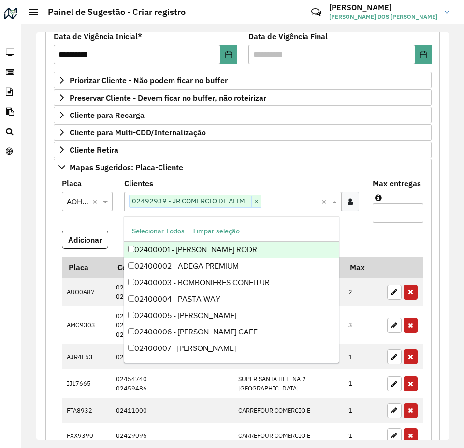
click at [394, 236] on formly-field "Adicionar" at bounding box center [242, 243] width 373 height 26
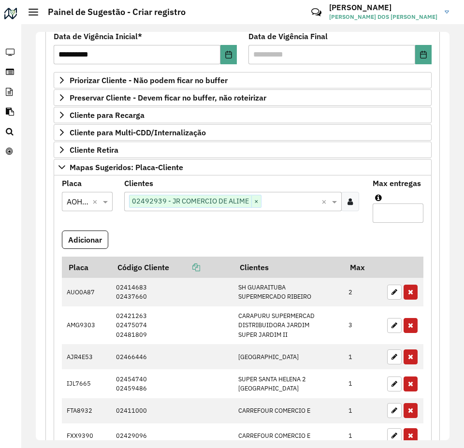
click at [387, 215] on input "Max entregas" at bounding box center [398, 212] width 51 height 19
type input "*"
click at [75, 236] on button "Adicionar" at bounding box center [85, 239] width 46 height 18
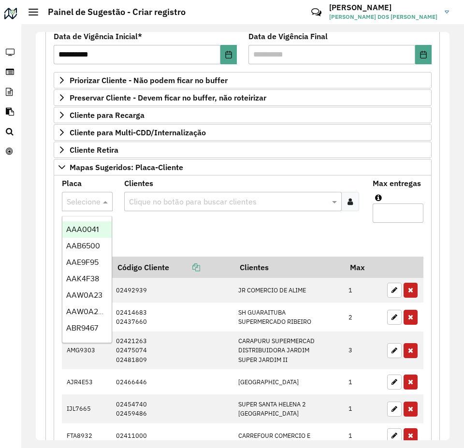
click at [80, 204] on input "text" at bounding box center [77, 202] width 21 height 12
type input "***"
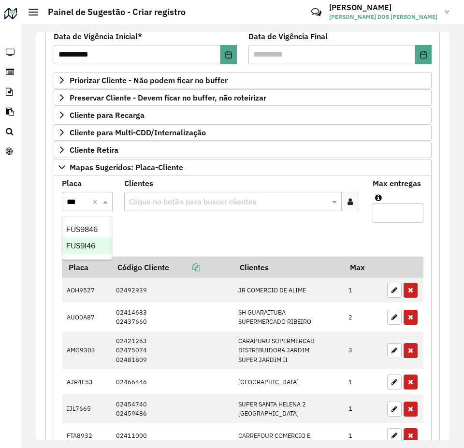
click at [89, 248] on span "FUS9I46" at bounding box center [80, 246] width 29 height 8
click at [164, 240] on formly-field "Adicionar" at bounding box center [242, 243] width 373 height 26
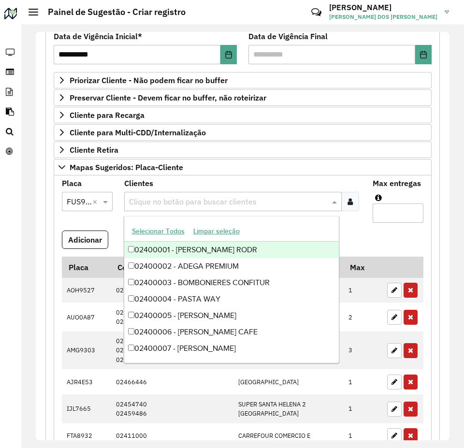
click at [158, 199] on input "text" at bounding box center [228, 202] width 203 height 12
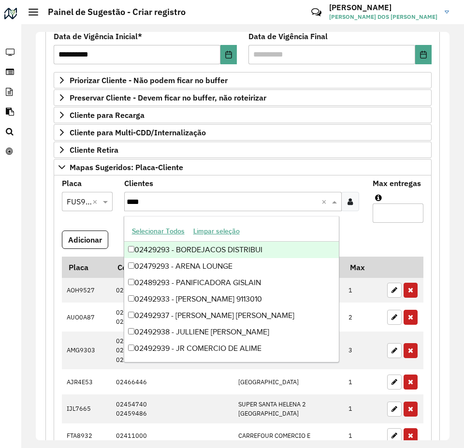
type input "*****"
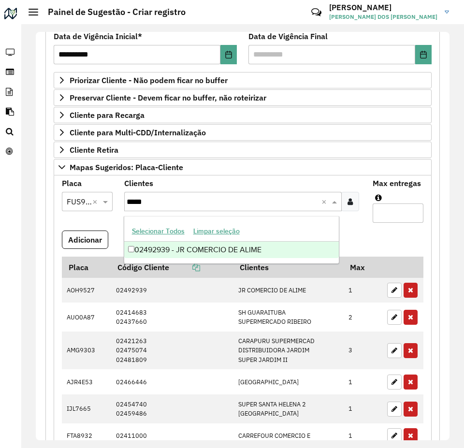
click at [251, 245] on div "02492939 - JR COMERCIO DE ALIME" at bounding box center [231, 250] width 215 height 16
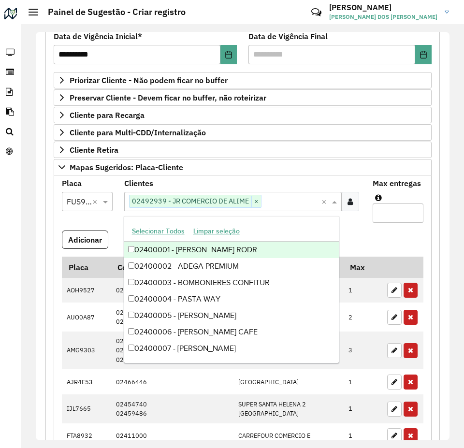
click at [373, 241] on formly-field "Adicionar" at bounding box center [242, 243] width 373 height 26
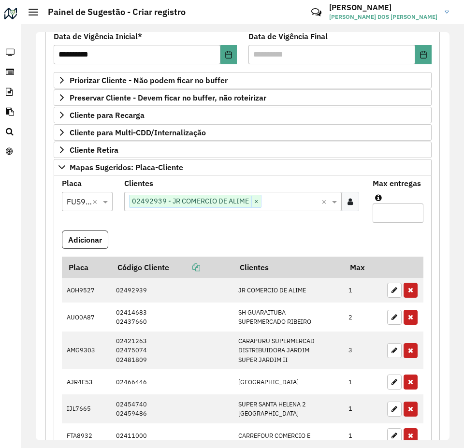
click at [386, 219] on input "Max entregas" at bounding box center [398, 212] width 51 height 19
type input "*"
click at [86, 236] on button "Adicionar" at bounding box center [85, 239] width 46 height 18
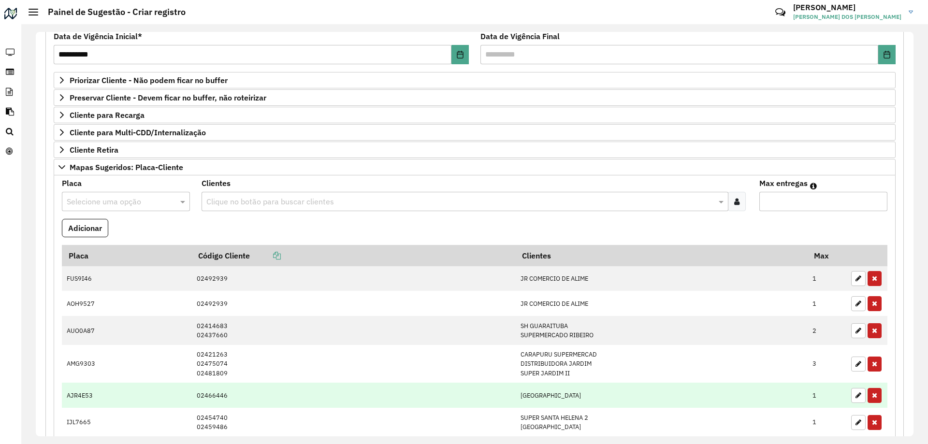
scroll to position [231, 0]
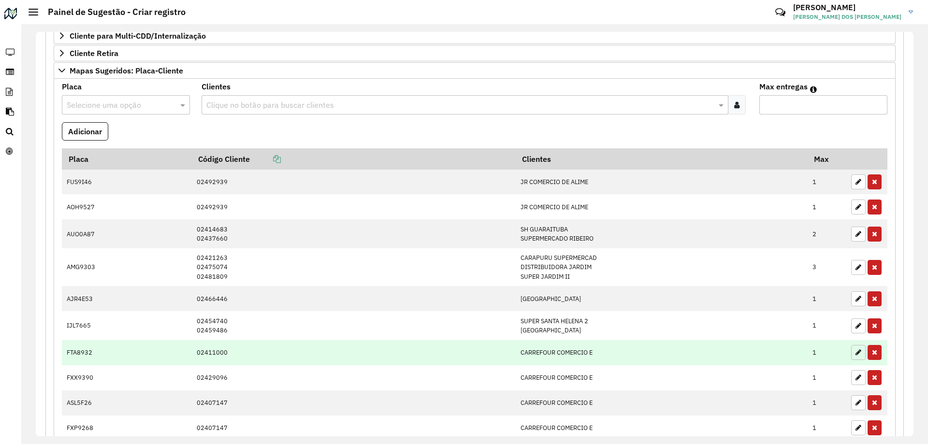
click at [853, 356] on button "button" at bounding box center [858, 352] width 14 height 15
type input "*"
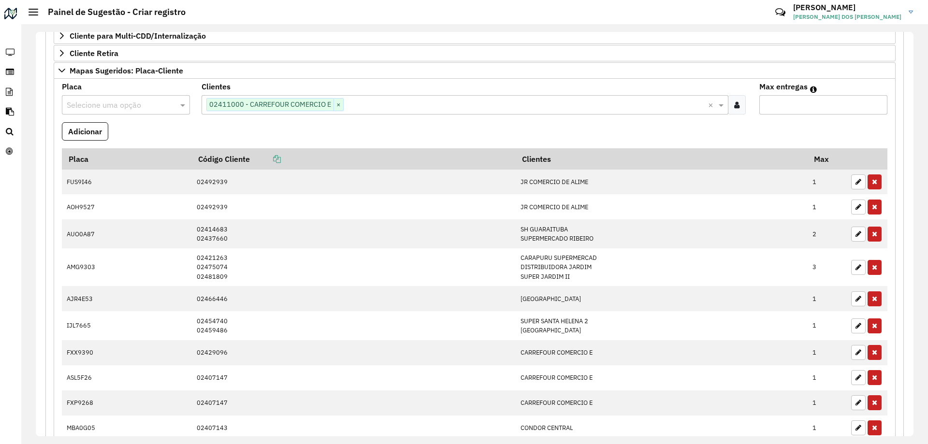
click at [111, 100] on input "text" at bounding box center [116, 106] width 99 height 12
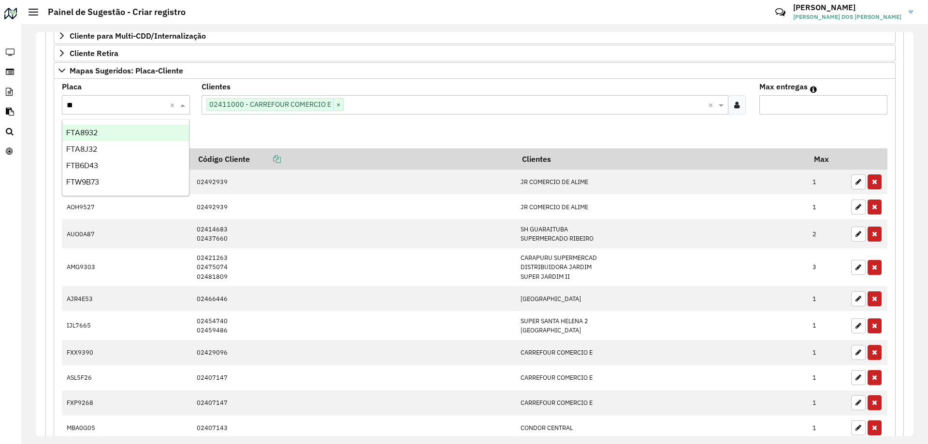
type input "***"
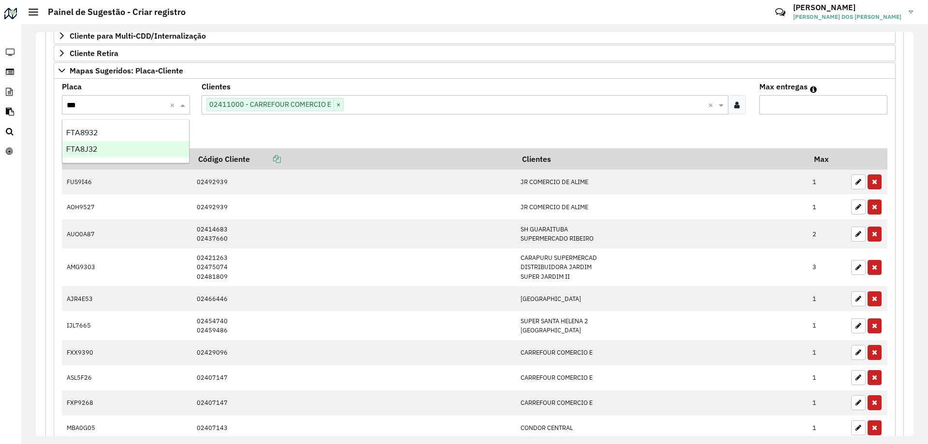
click at [119, 144] on div "FTA8J32" at bounding box center [125, 149] width 127 height 16
click at [98, 133] on button "Adicionar" at bounding box center [85, 131] width 46 height 18
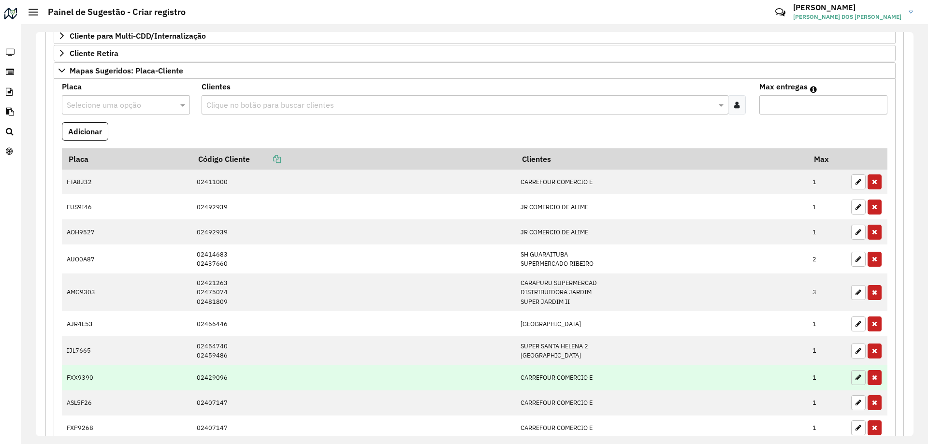
click at [857, 381] on button "button" at bounding box center [858, 377] width 14 height 15
type input "*"
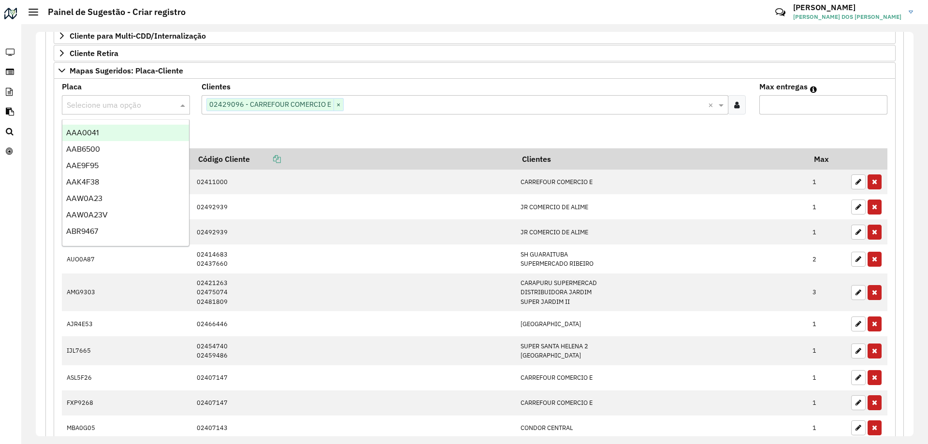
click at [169, 103] on div at bounding box center [126, 105] width 128 height 13
type input "***"
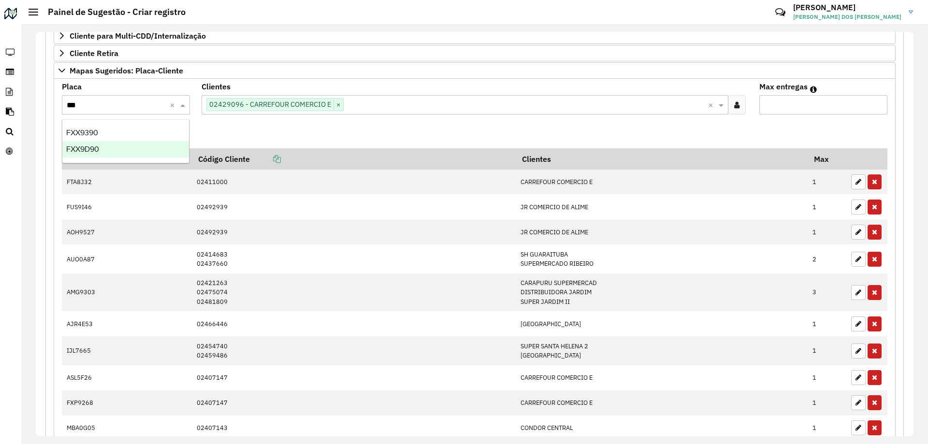
click at [116, 143] on div "FXX9D90" at bounding box center [125, 149] width 127 height 16
click at [91, 132] on button "Adicionar" at bounding box center [85, 131] width 46 height 18
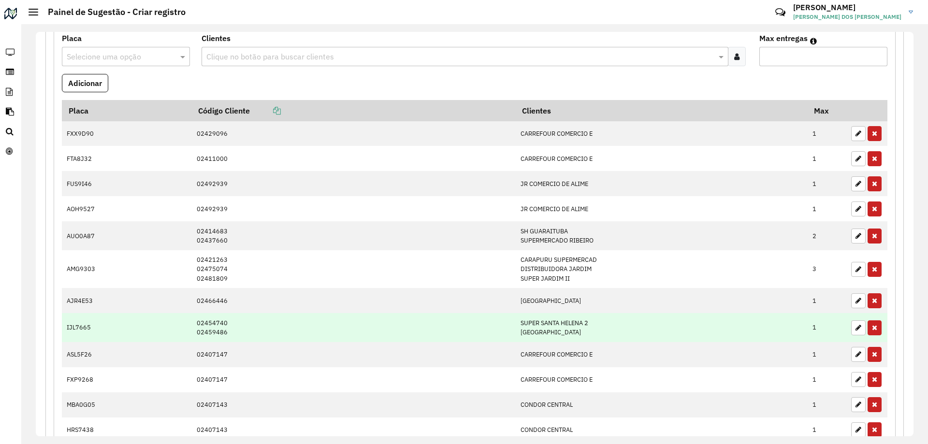
scroll to position [328, 0]
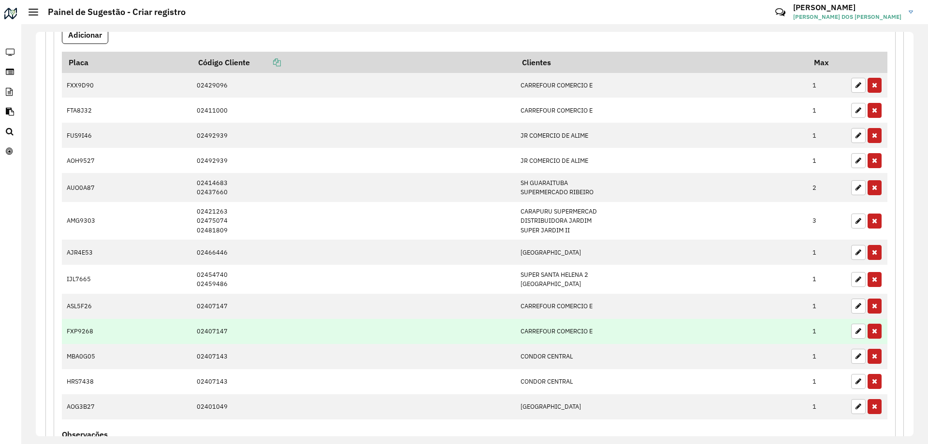
click at [852, 341] on td at bounding box center [866, 331] width 41 height 25
click at [851, 333] on button "button" at bounding box center [858, 331] width 14 height 15
type input "*"
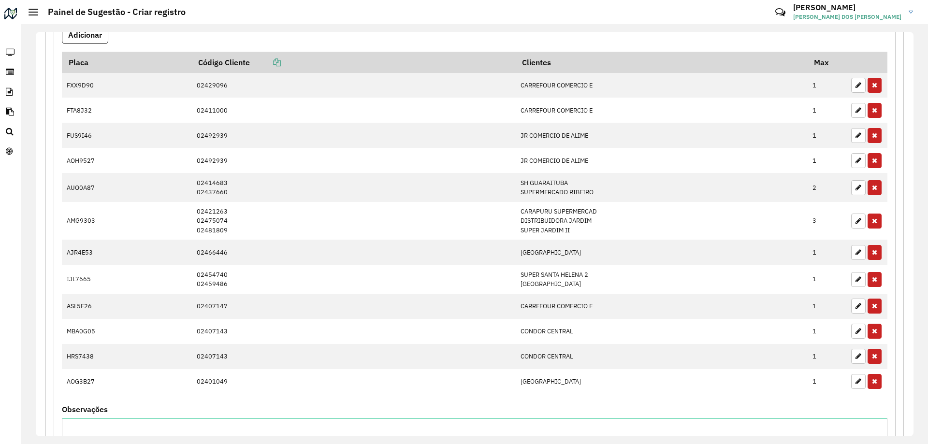
scroll to position [134, 0]
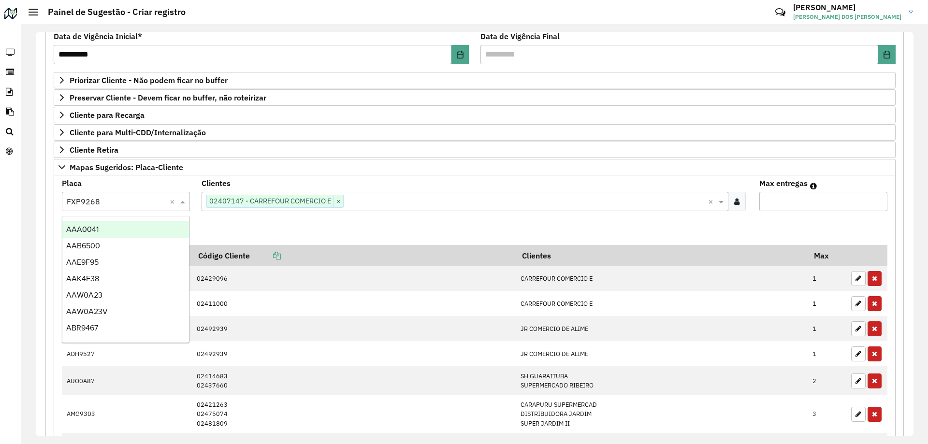
drag, startPoint x: 104, startPoint y: 201, endPoint x: 0, endPoint y: 193, distance: 104.2
click at [0, 193] on div "**********" at bounding box center [464, 222] width 928 height 444
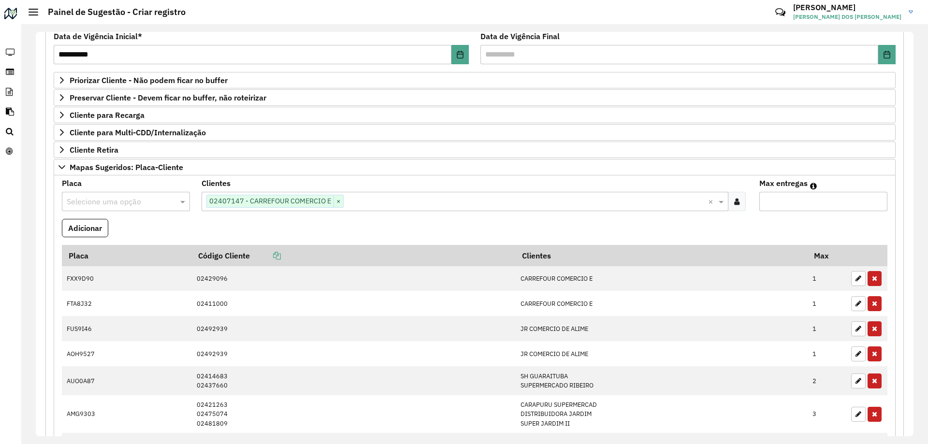
click at [138, 205] on input "text" at bounding box center [116, 202] width 99 height 12
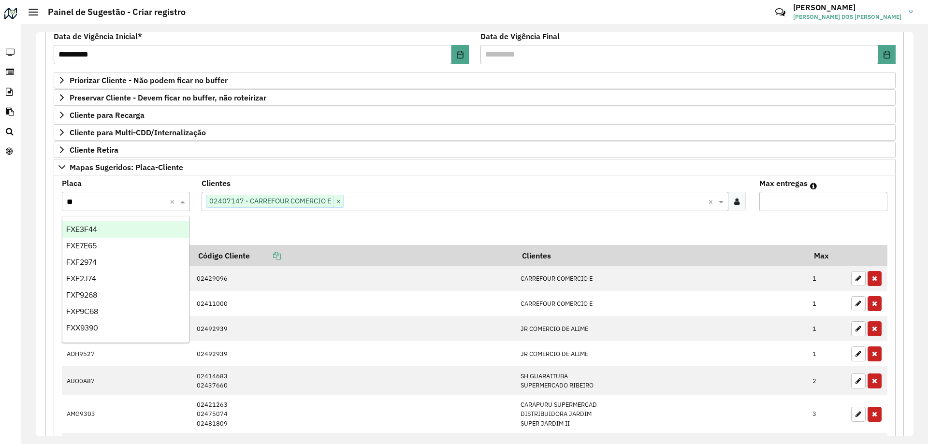
type input "***"
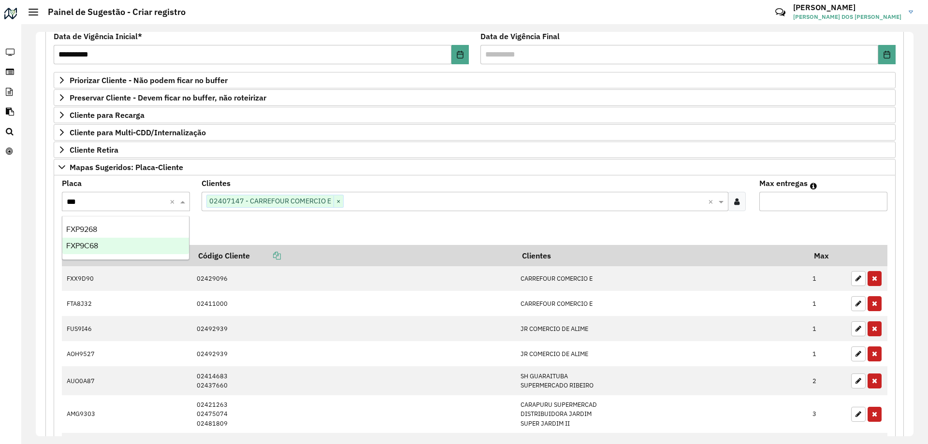
click at [113, 244] on div "FXP9C68" at bounding box center [125, 246] width 127 height 16
click at [374, 234] on formly-field "Adicionar" at bounding box center [474, 232] width 837 height 26
click at [100, 222] on button "Adicionar" at bounding box center [85, 228] width 46 height 18
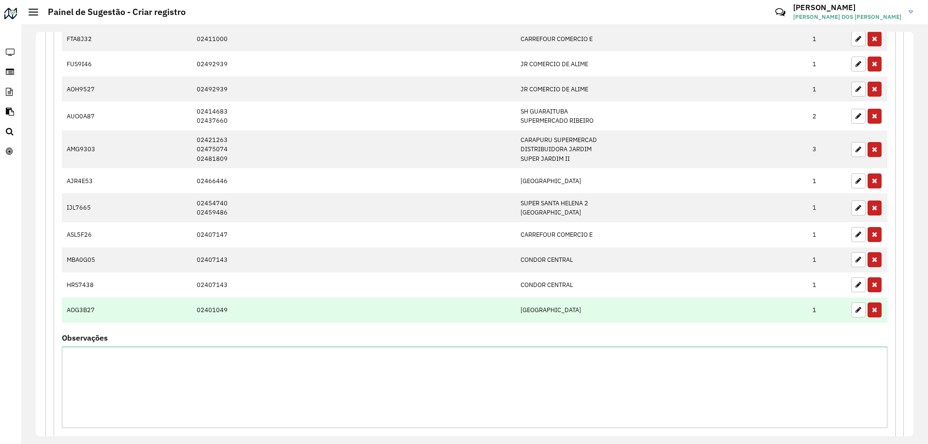
scroll to position [279, 0]
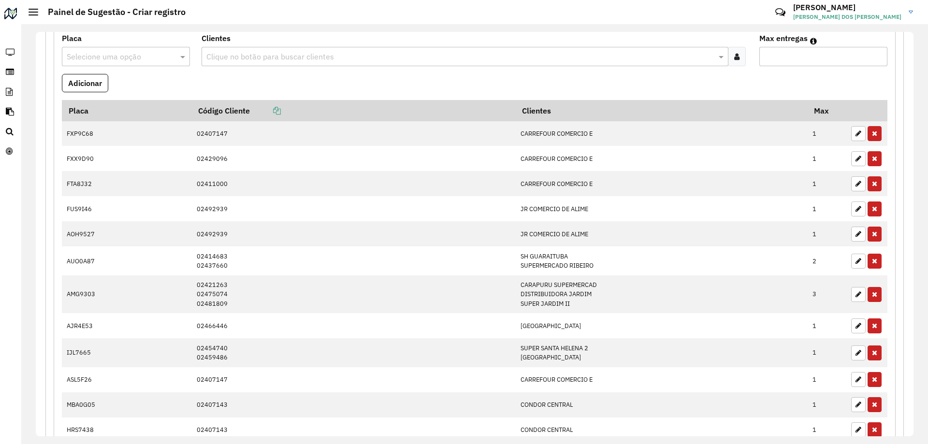
click at [99, 58] on input "text" at bounding box center [116, 57] width 99 height 12
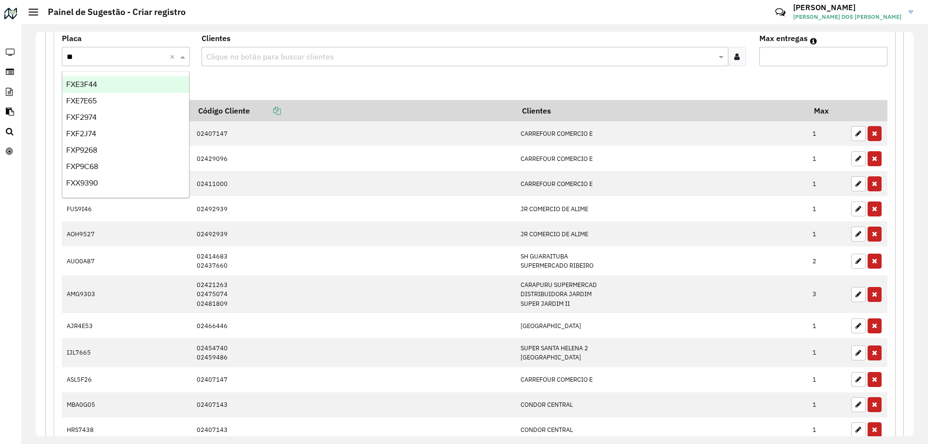
type input "***"
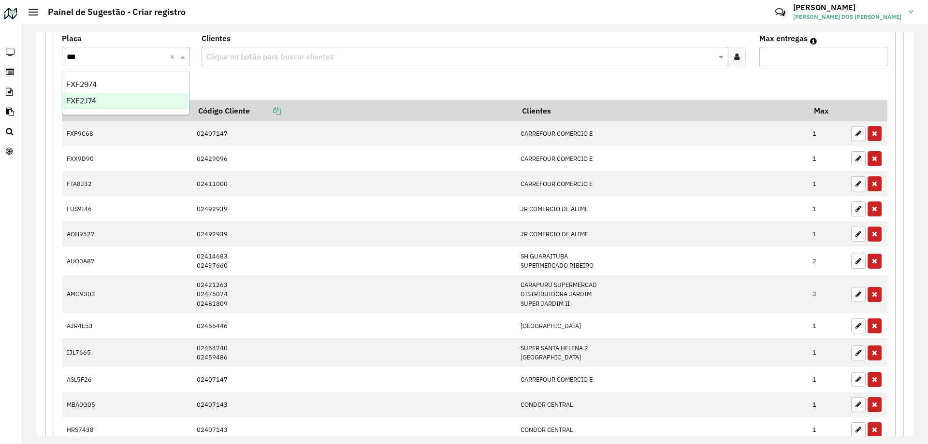
click at [114, 103] on div "FXF2J74" at bounding box center [125, 101] width 127 height 16
click at [274, 84] on formly-field "Adicionar" at bounding box center [474, 87] width 837 height 26
click at [276, 56] on input "text" at bounding box center [460, 57] width 513 height 12
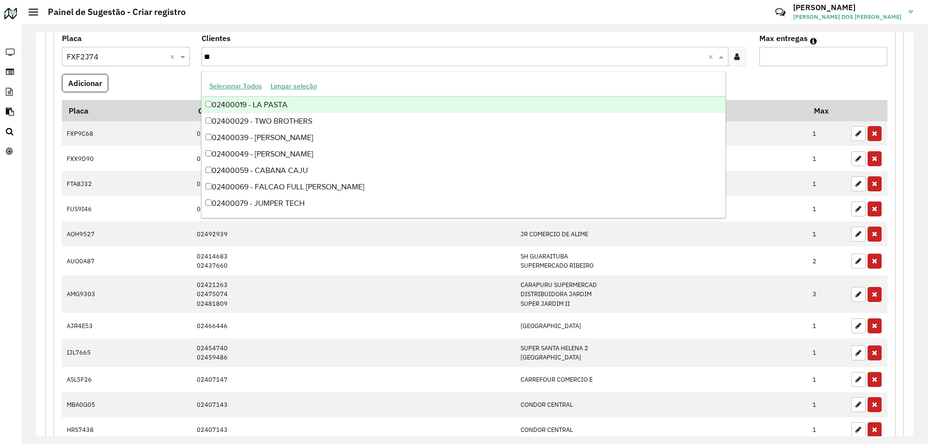
type input "***"
click at [311, 98] on div "02400955 - FESTVAL CENTRAL" at bounding box center [463, 105] width 524 height 16
click at [821, 57] on input "Max entregas" at bounding box center [823, 56] width 128 height 19
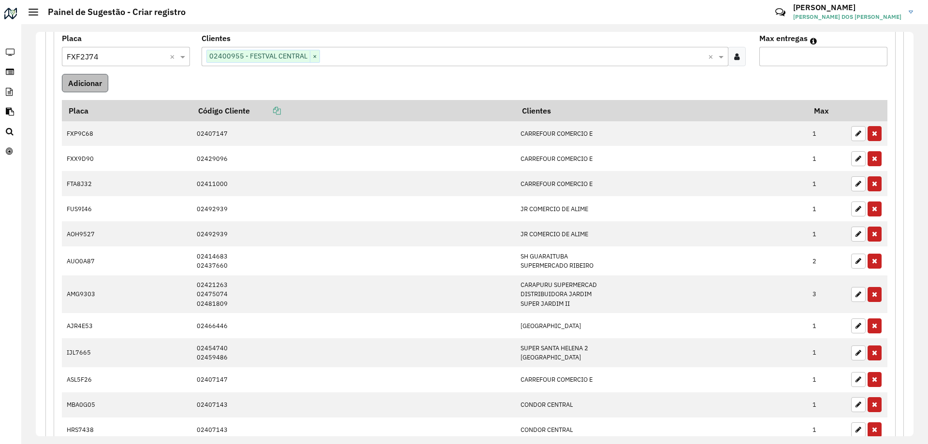
type input "*"
click at [103, 80] on button "Adicionar" at bounding box center [85, 83] width 46 height 18
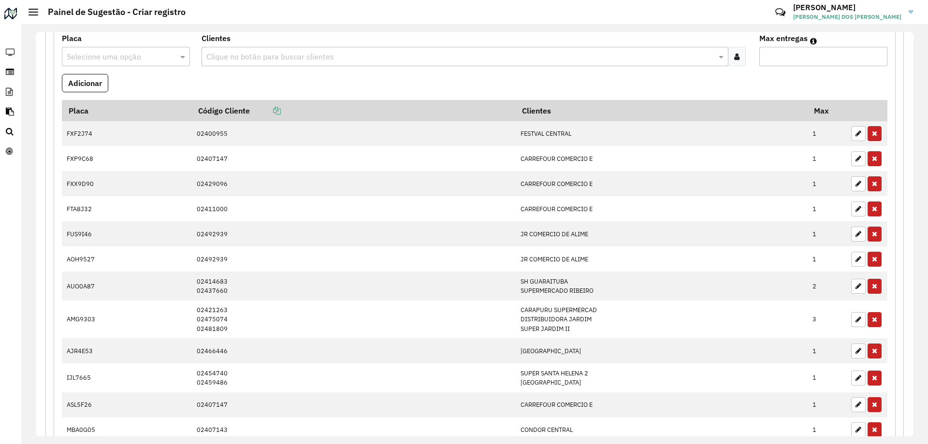
click at [282, 82] on formly-field "Adicionar" at bounding box center [474, 87] width 837 height 26
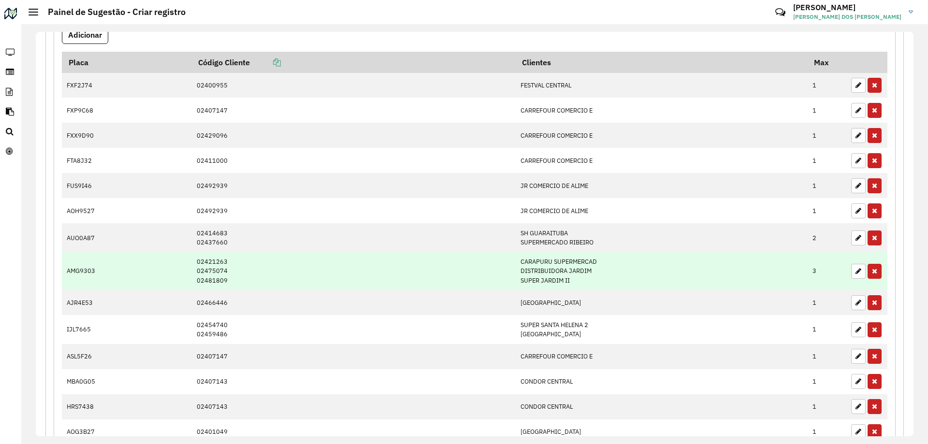
scroll to position [134, 0]
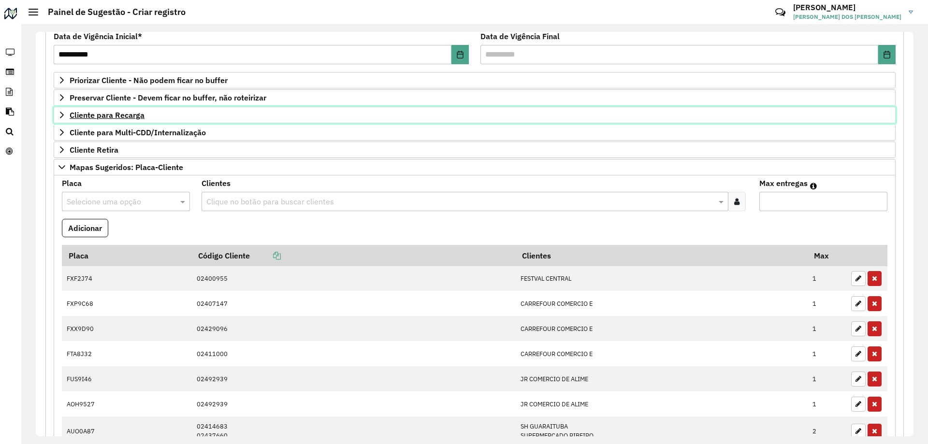
click at [57, 115] on link "Cliente para Recarga" at bounding box center [475, 115] width 842 height 16
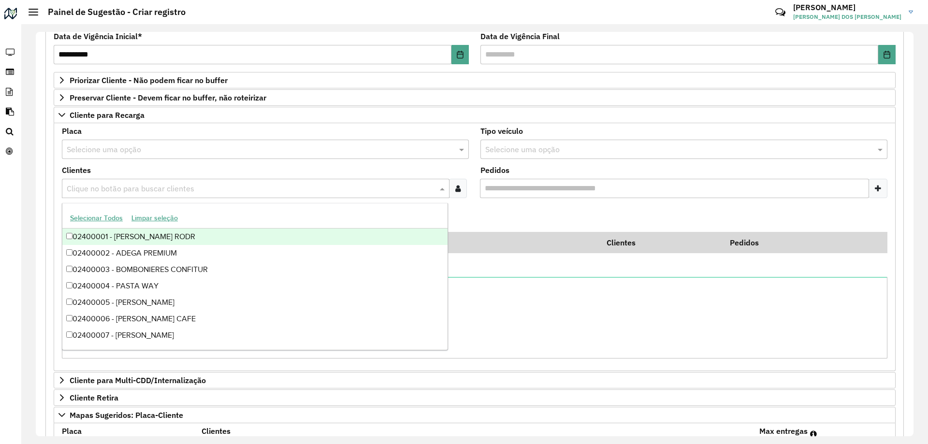
click at [233, 187] on input "text" at bounding box center [250, 189] width 373 height 12
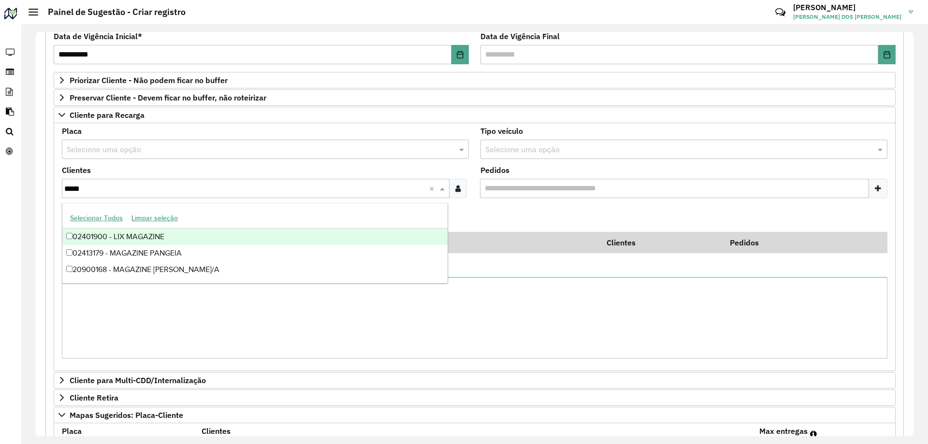
type input "******"
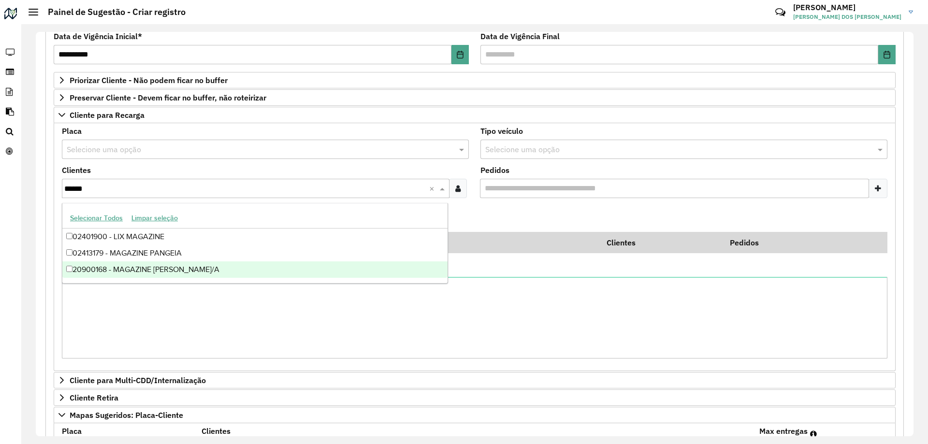
click at [200, 268] on div "20900168 - MAGAZINE [PERSON_NAME]/A" at bounding box center [254, 269] width 385 height 16
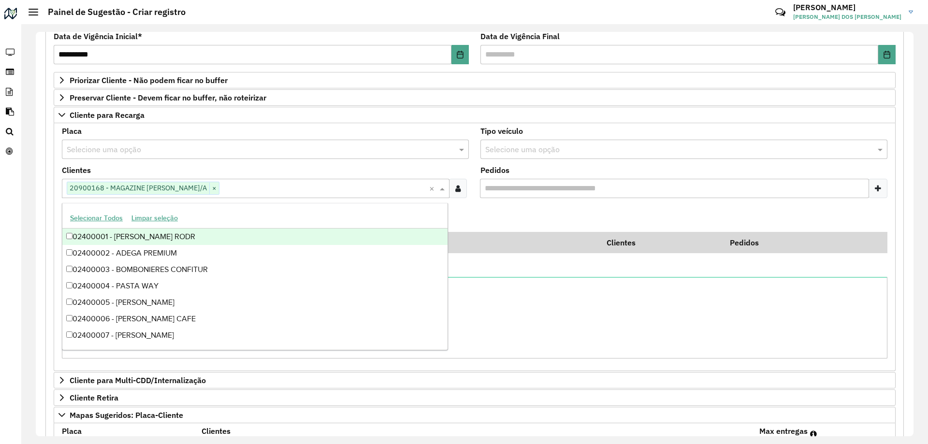
click at [488, 211] on formly-field "Adicionar" at bounding box center [474, 219] width 837 height 26
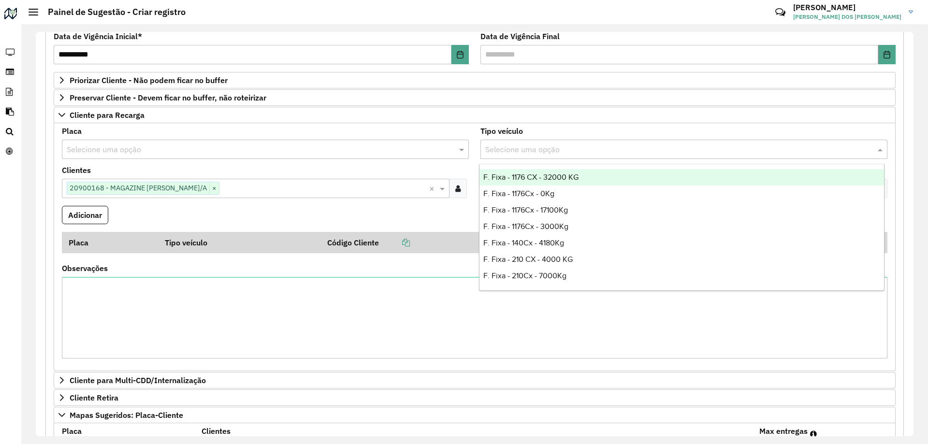
click at [534, 147] on input "text" at bounding box center [674, 150] width 378 height 12
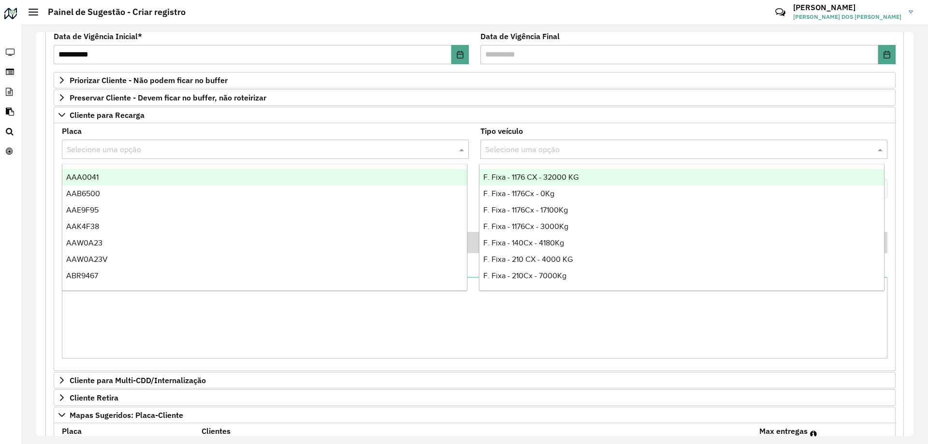
click at [216, 153] on input "text" at bounding box center [256, 150] width 378 height 12
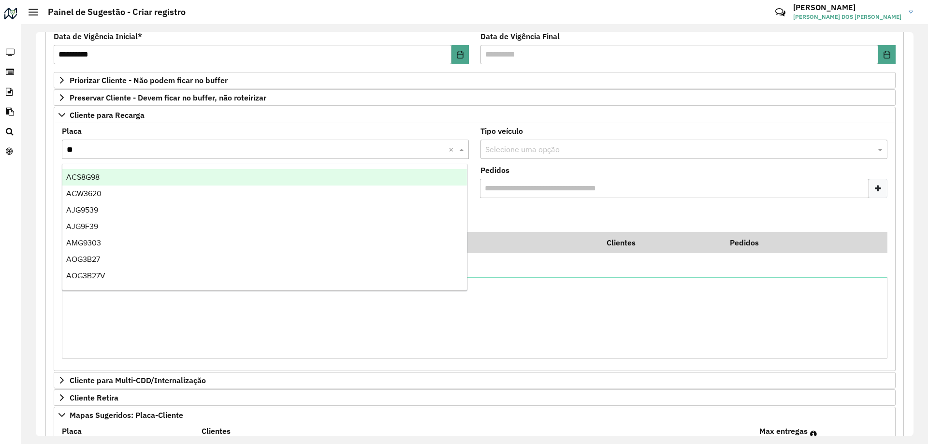
type input "***"
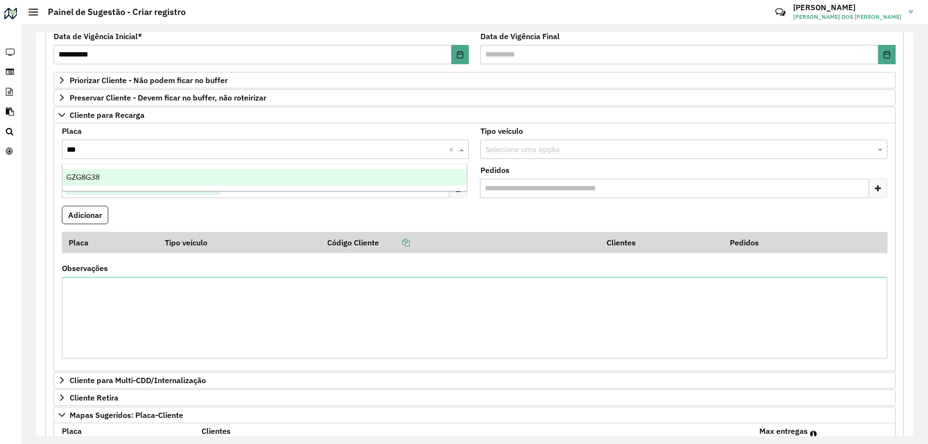
click at [181, 180] on div "GZG8G38" at bounding box center [264, 177] width 404 height 16
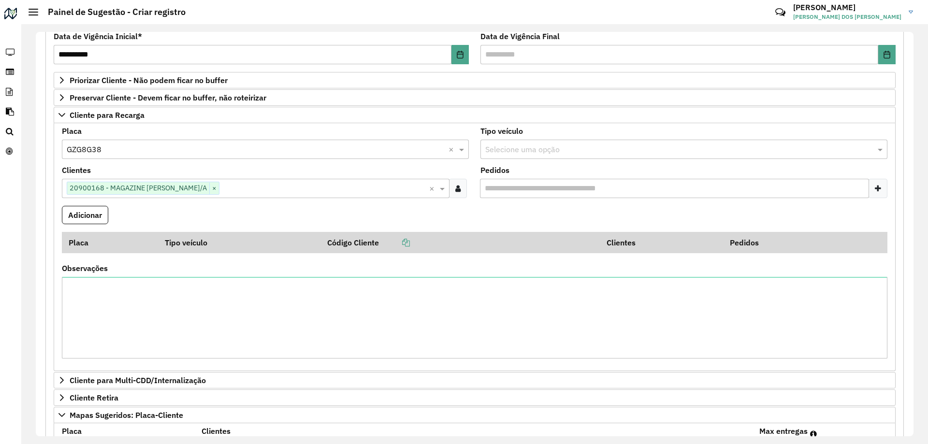
click at [258, 208] on formly-field "Adicionar" at bounding box center [474, 219] width 837 height 26
click at [83, 219] on button "Adicionar" at bounding box center [85, 215] width 46 height 18
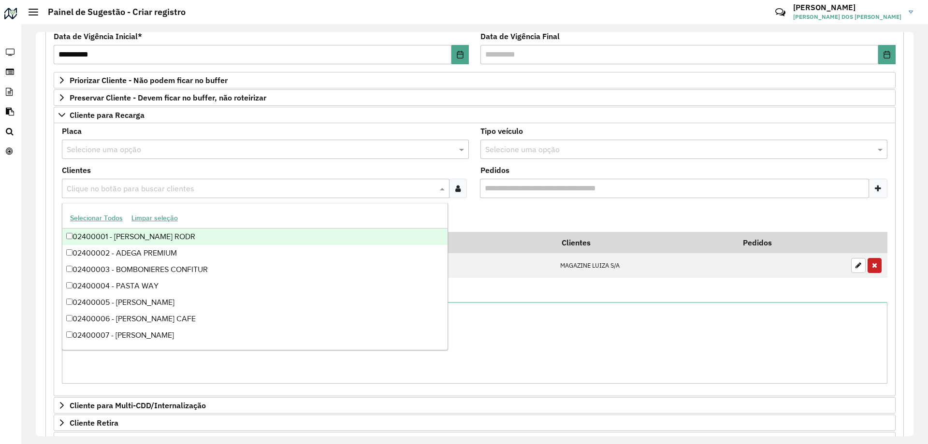
click at [145, 186] on input "text" at bounding box center [250, 189] width 373 height 12
type input "*****"
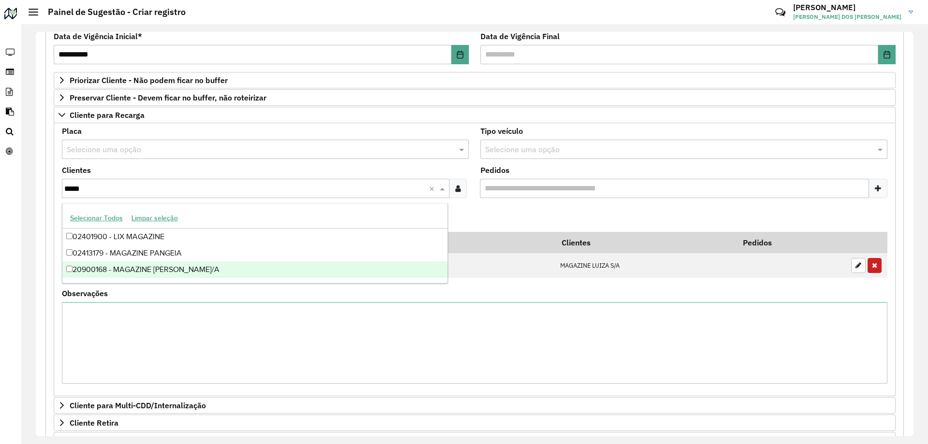
click at [179, 268] on div "20900168 - MAGAZINE [PERSON_NAME]/A" at bounding box center [254, 269] width 385 height 16
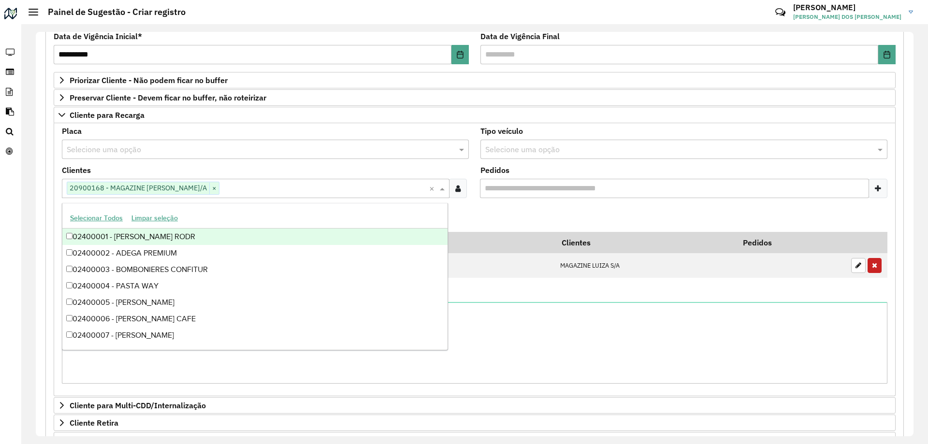
click at [519, 209] on formly-field "Adicionar" at bounding box center [474, 219] width 837 height 26
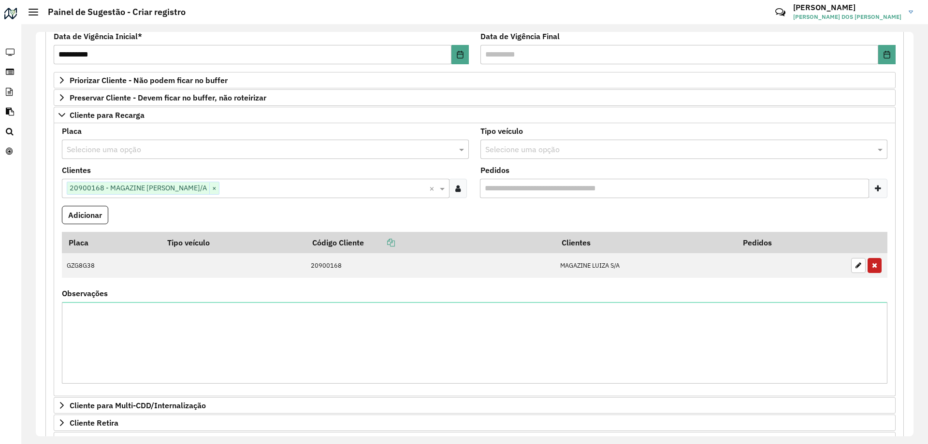
click at [143, 152] on input "text" at bounding box center [256, 150] width 378 height 12
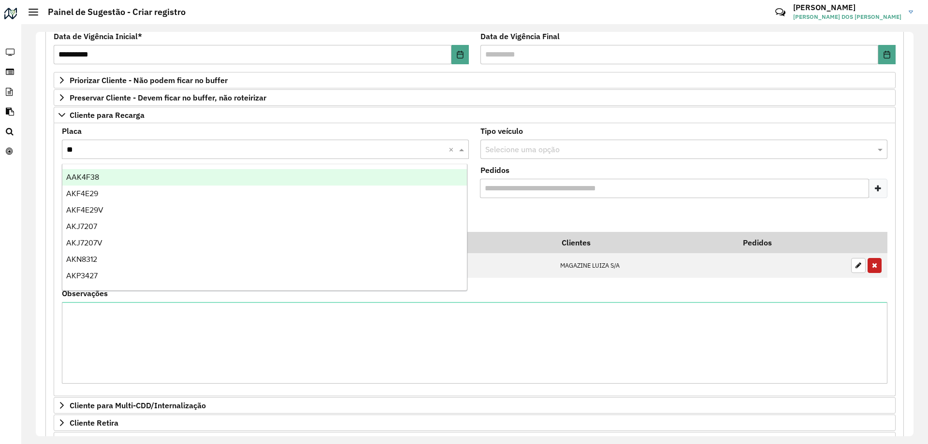
type input "***"
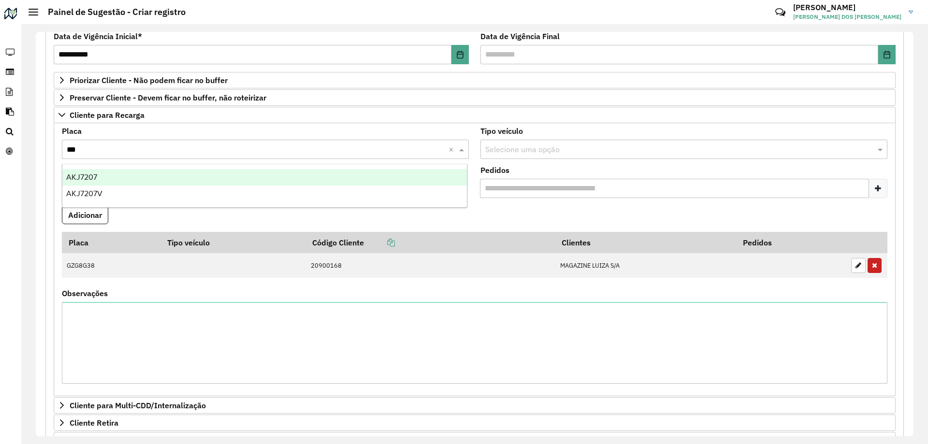
click at [128, 175] on div "AKJ7207" at bounding box center [264, 177] width 404 height 16
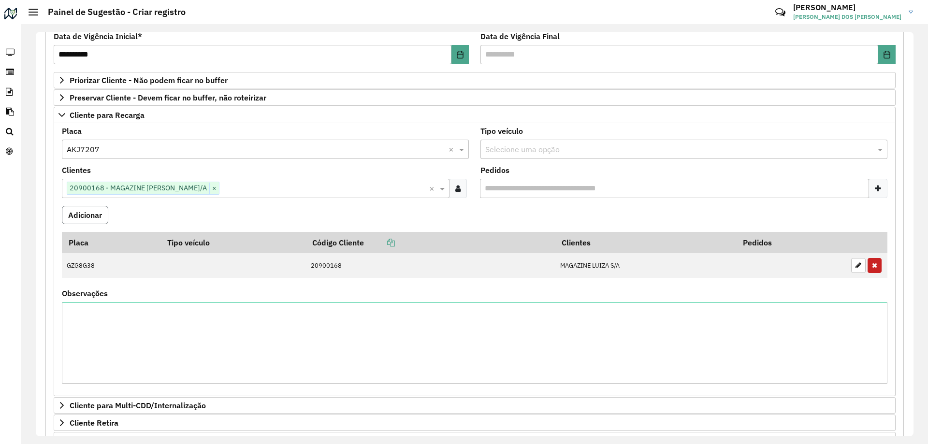
click at [92, 213] on button "Adicionar" at bounding box center [85, 215] width 46 height 18
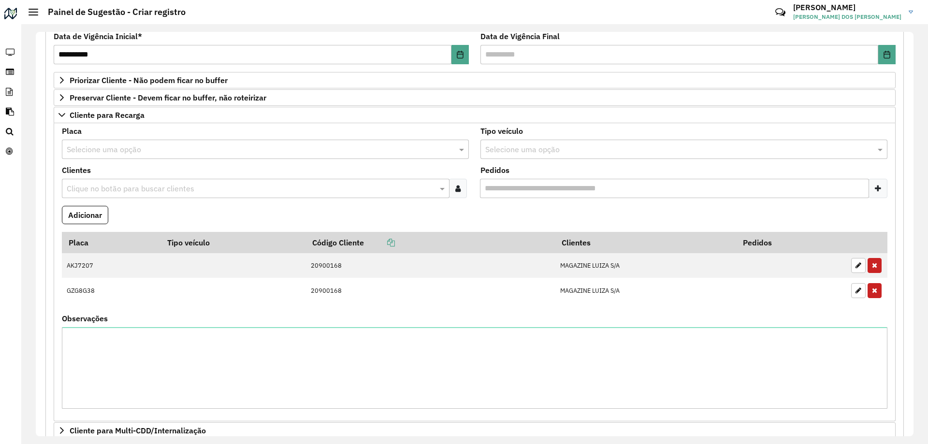
click at [494, 215] on formly-field "Adicionar" at bounding box center [474, 219] width 837 height 26
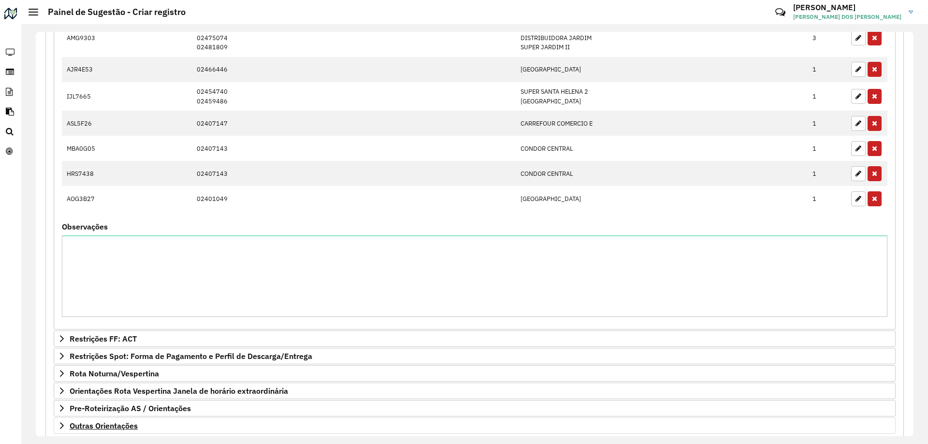
scroll to position [917, 0]
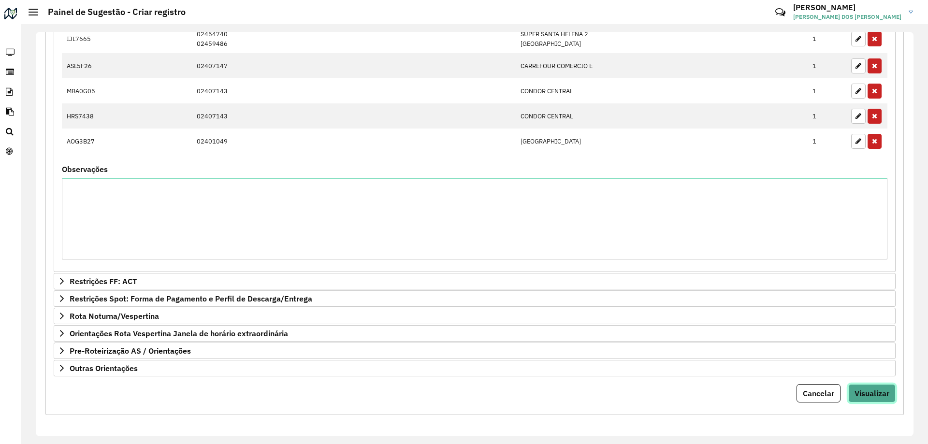
click at [856, 393] on span "Visualizar" at bounding box center [871, 393] width 35 height 10
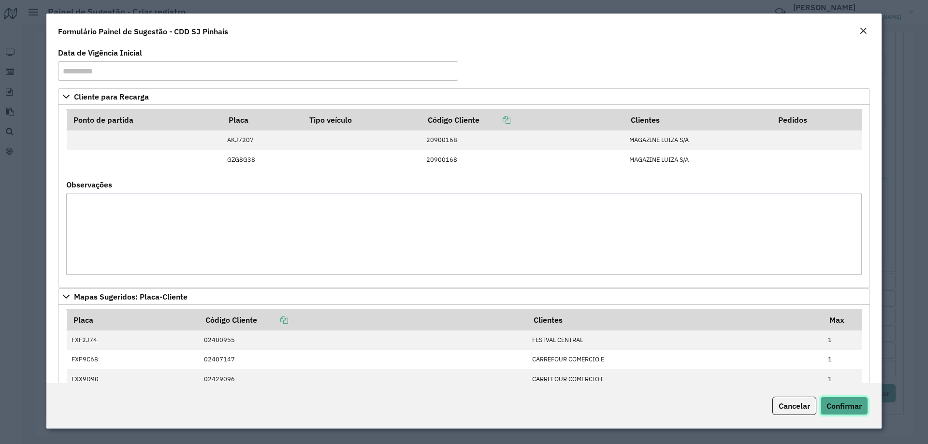
click at [856, 414] on button "Confirmar" at bounding box center [844, 406] width 48 height 18
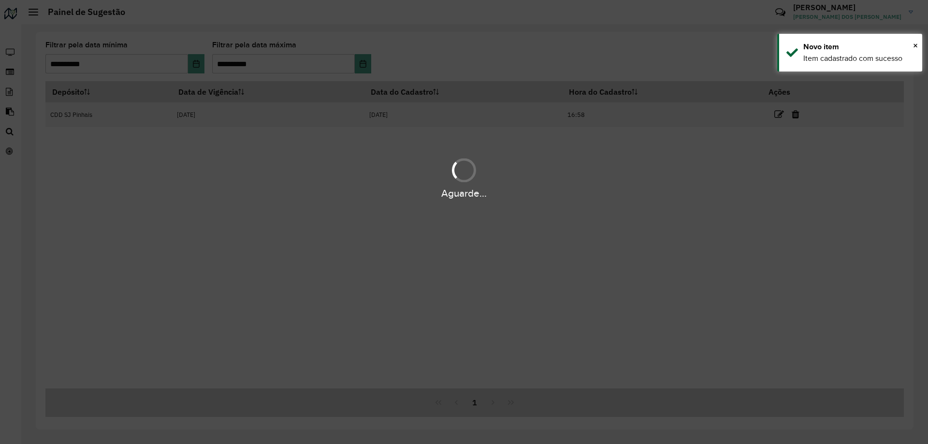
click at [627, 300] on div "Depósito Data de Vigência Data do Cadastro Hora do Cadastro Ações CDD SJ Pinhai…" at bounding box center [474, 234] width 858 height 307
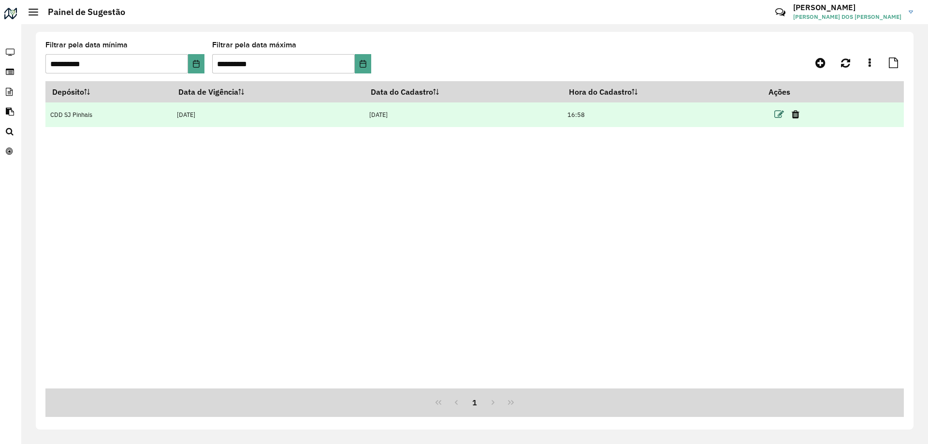
click at [776, 115] on icon at bounding box center [779, 115] width 10 height 10
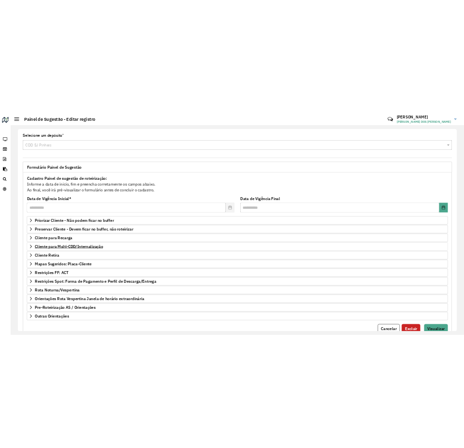
scroll to position [38, 0]
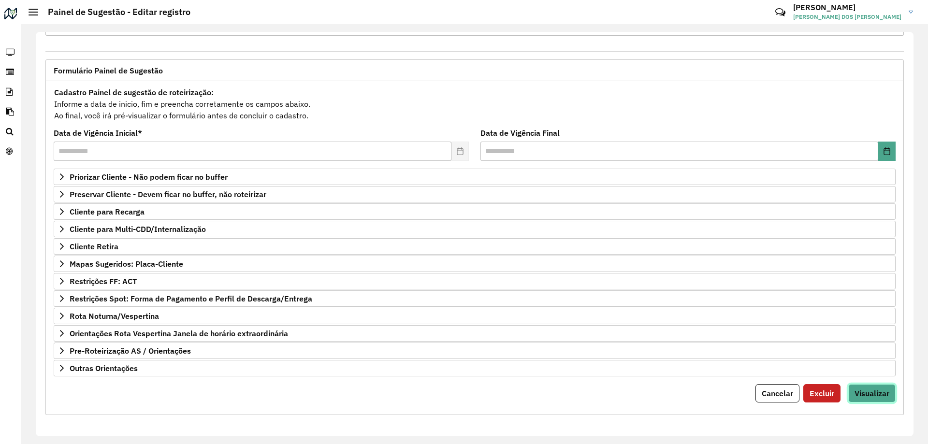
click at [868, 396] on span "Visualizar" at bounding box center [871, 393] width 35 height 10
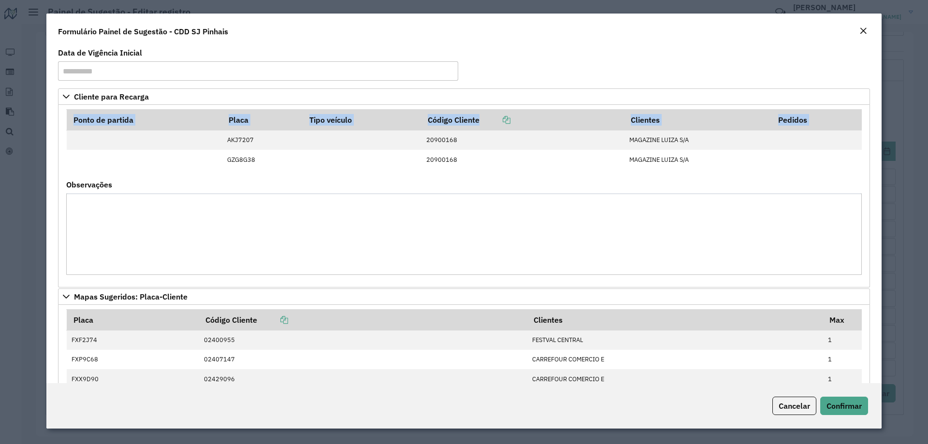
drag, startPoint x: 219, startPoint y: 139, endPoint x: 750, endPoint y: 176, distance: 532.2
click at [750, 176] on formly-field "Ponto [PERSON_NAME] Placa Tipo veículo Código Cliente Clientes Pedidos AKJ7207 …" at bounding box center [463, 145] width 807 height 72
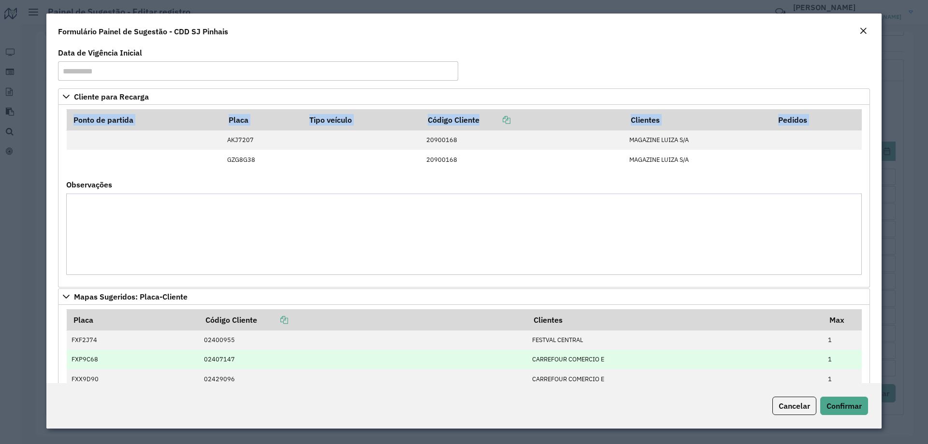
copy tbody "AKJ7207 20900168 MAGAZINE [PERSON_NAME]/A GZG8G38"
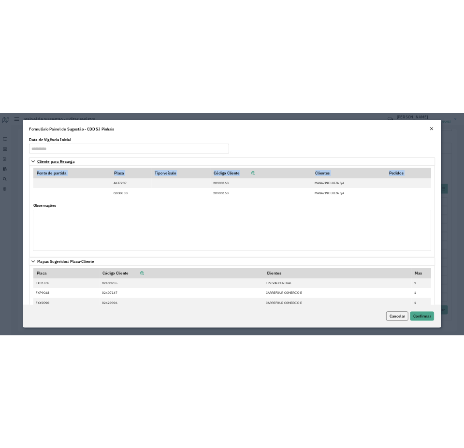
scroll to position [34, 0]
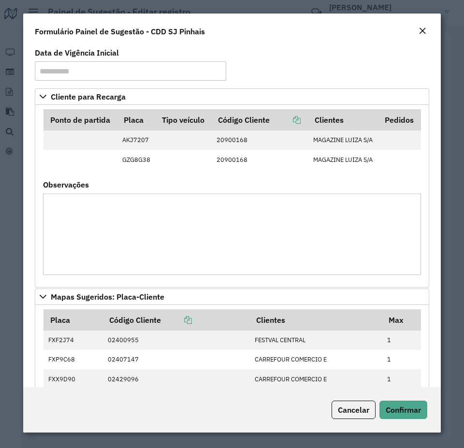
click at [312, 42] on div "Formulário Painel de Sugestão - CDD SJ Pinhais" at bounding box center [231, 30] width 417 height 32
click at [417, 32] on button "Close" at bounding box center [423, 31] width 14 height 13
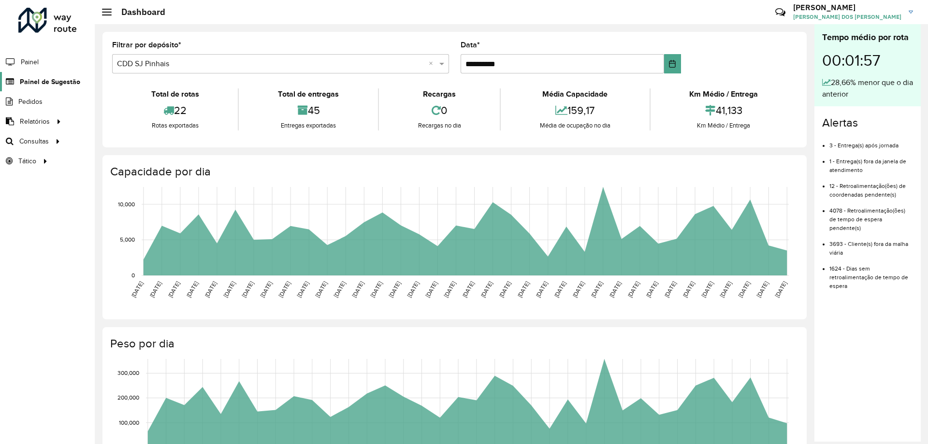
click at [70, 86] on span "Painel de Sugestão" at bounding box center [50, 82] width 60 height 10
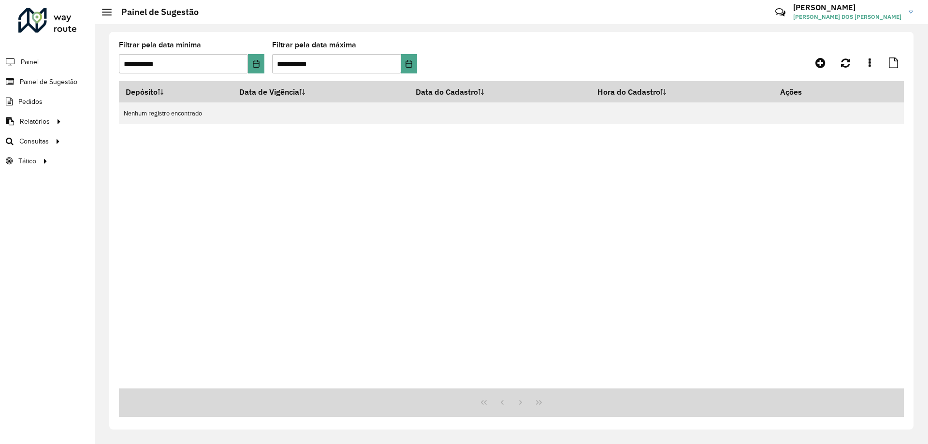
click at [831, 244] on div "Depósito Data de Vigência Data do Cadastro Hora do Cadastro Ações Nenhum regist…" at bounding box center [511, 234] width 785 height 307
click at [827, 61] on link at bounding box center [820, 62] width 22 height 17
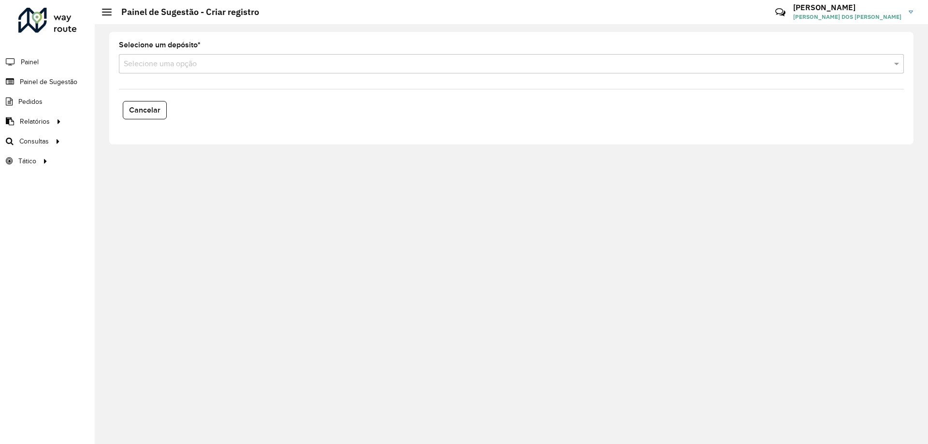
click at [196, 74] on formly-field "Selecione um depósito * Selecione uma opção" at bounding box center [511, 62] width 796 height 40
click at [207, 67] on input "text" at bounding box center [502, 64] width 756 height 12
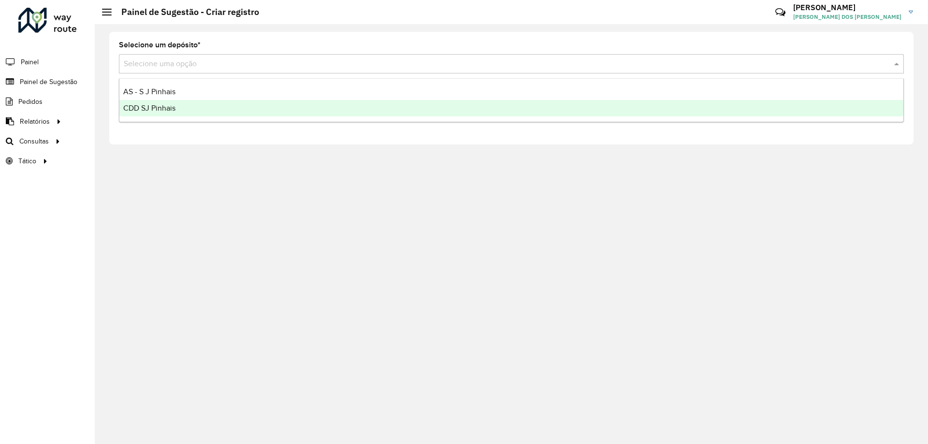
click at [187, 108] on div "CDD SJ Pinhais" at bounding box center [511, 108] width 784 height 16
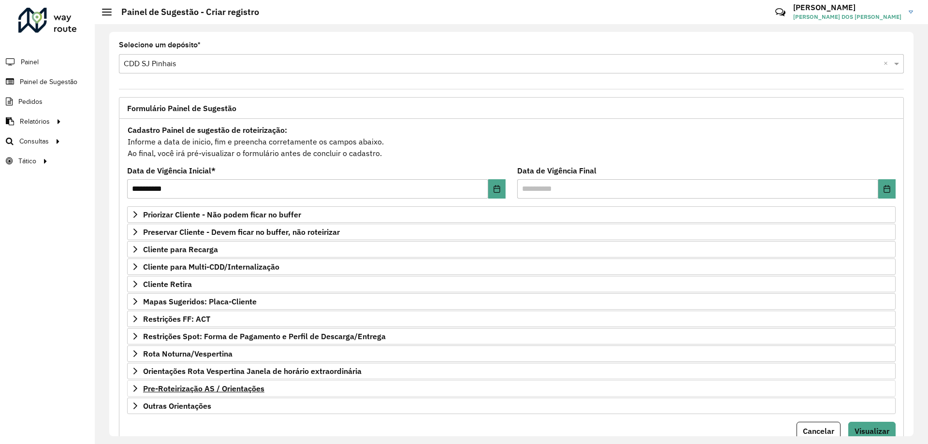
scroll to position [38, 0]
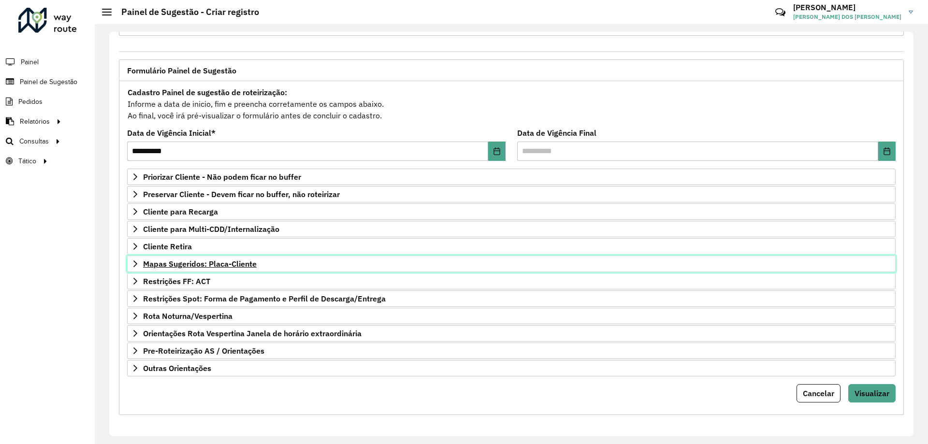
click at [144, 262] on span "Mapas Sugeridos: Placa-Cliente" at bounding box center [200, 264] width 114 height 8
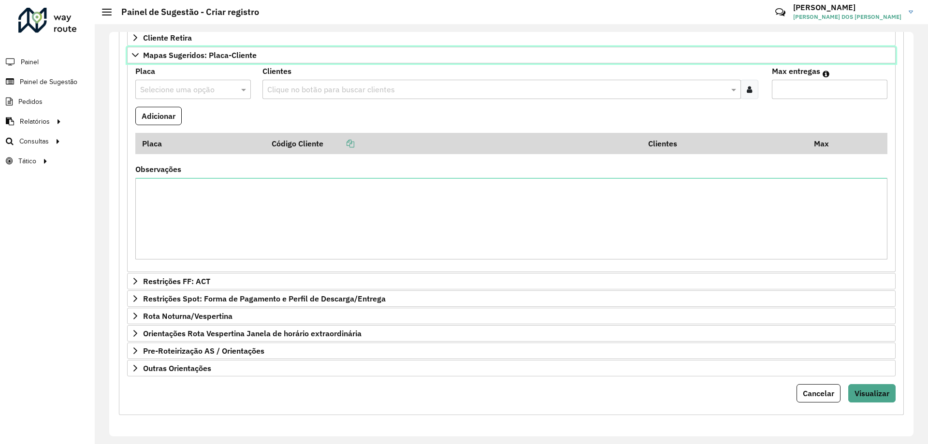
scroll to position [0, 0]
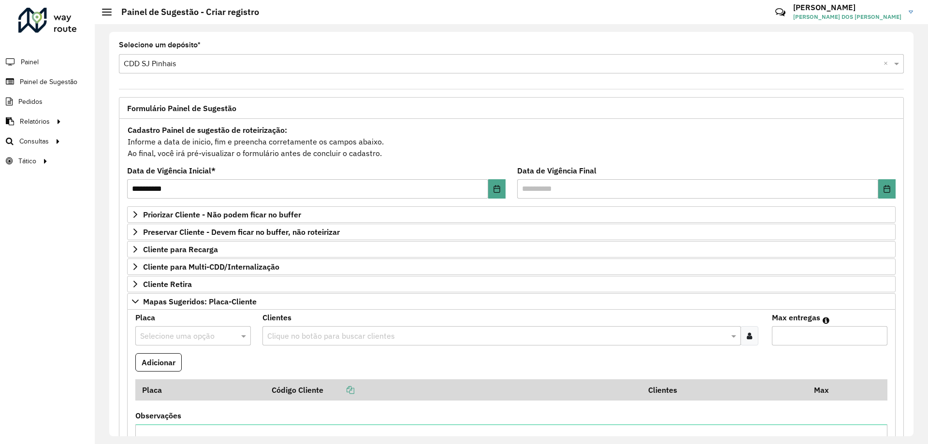
click at [696, 127] on div "Cadastro Painel de sugestão de roteirização: Informe a data de inicio, fim e pr…" at bounding box center [511, 142] width 768 height 36
click at [38, 79] on span "Painel de Sugestão" at bounding box center [50, 82] width 60 height 10
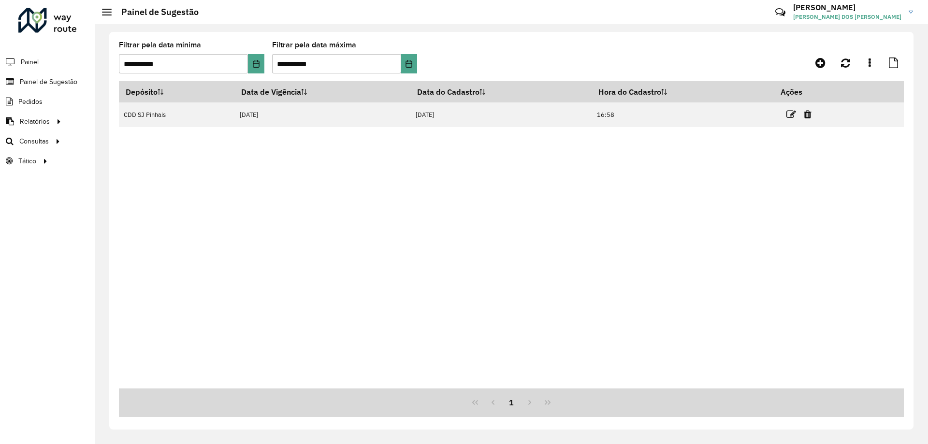
click at [711, 179] on div "Depósito Data de Vigência Data do Cadastro Hora do Cadastro Ações CDD SJ Pinhai…" at bounding box center [511, 234] width 785 height 307
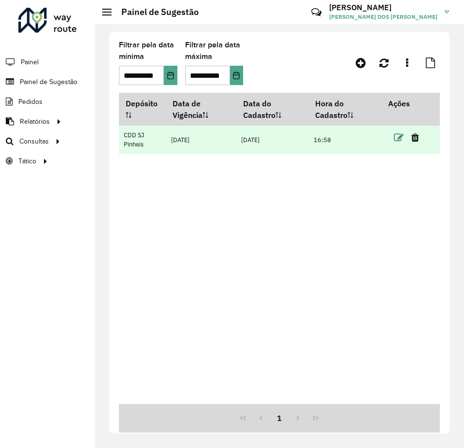
click at [399, 134] on icon at bounding box center [399, 138] width 10 height 10
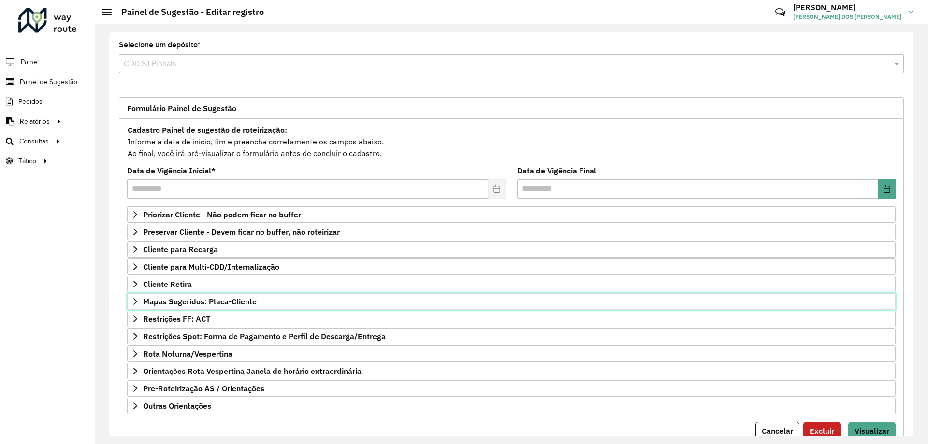
click at [159, 299] on span "Mapas Sugeridos: Placa-Cliente" at bounding box center [200, 302] width 114 height 8
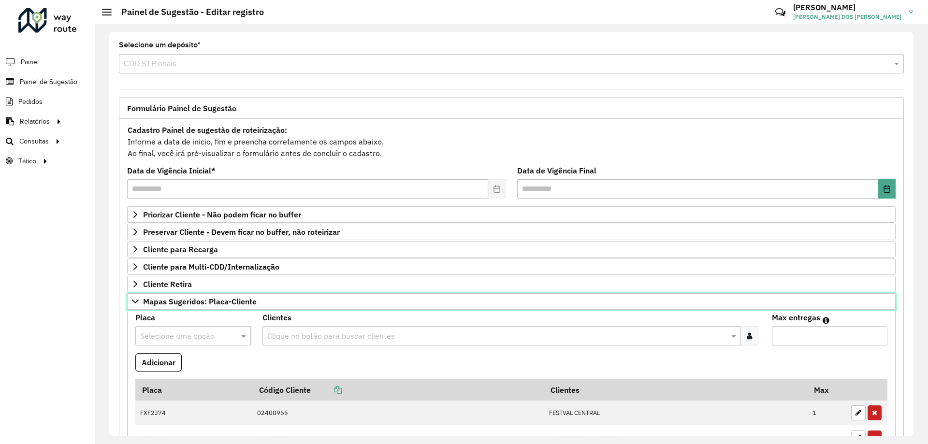
scroll to position [97, 0]
